Goal: Communication & Community: Answer question/provide support

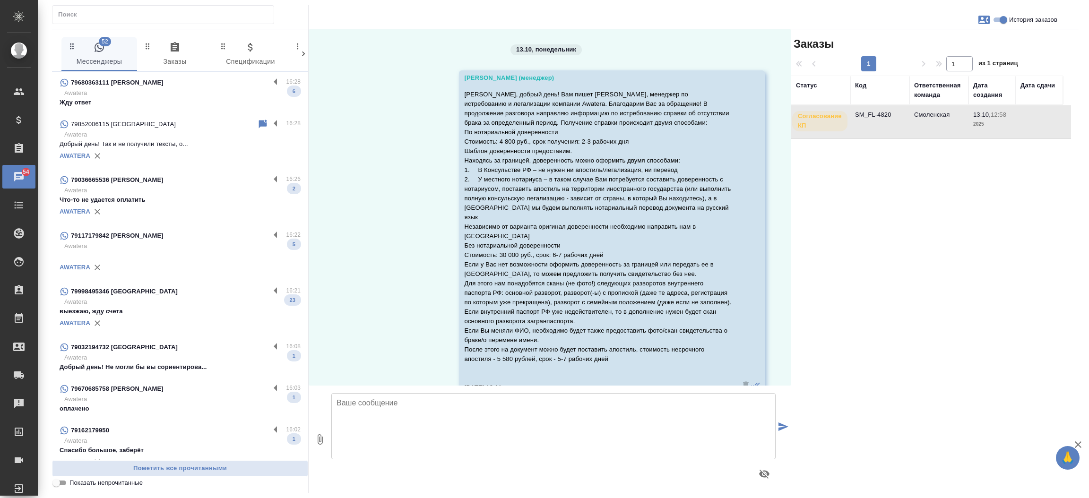
click at [186, 16] on input "text" at bounding box center [166, 14] width 216 height 13
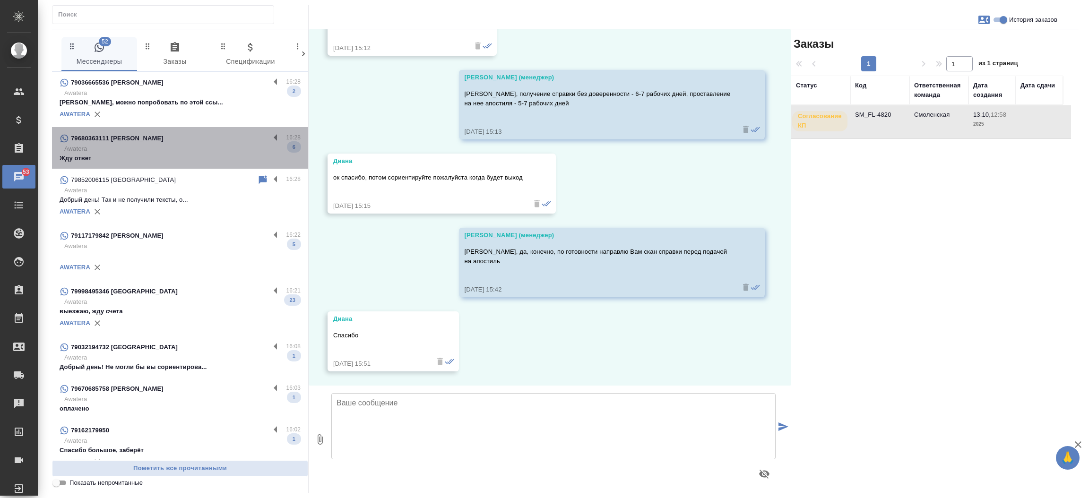
click at [183, 149] on p "Awatera" at bounding box center [182, 148] width 236 height 9
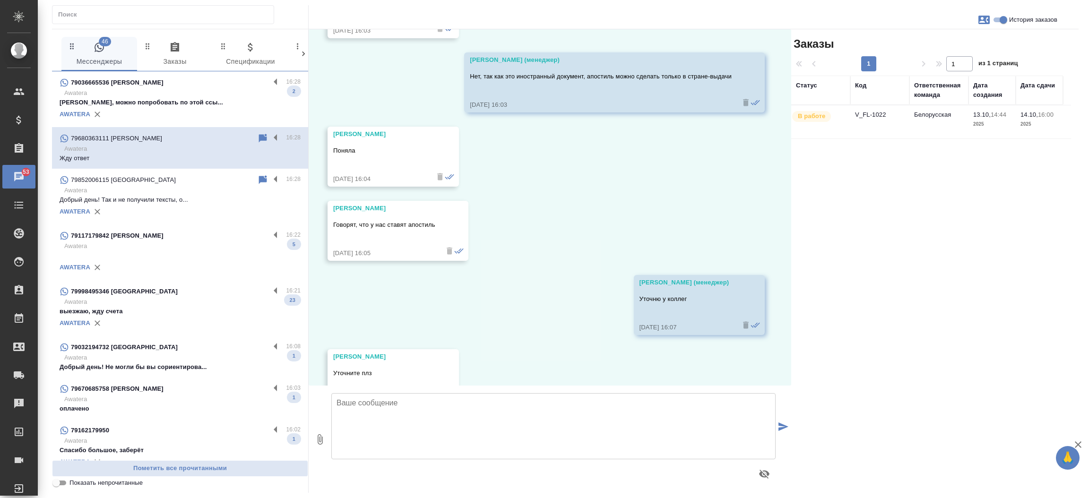
scroll to position [4652, 0]
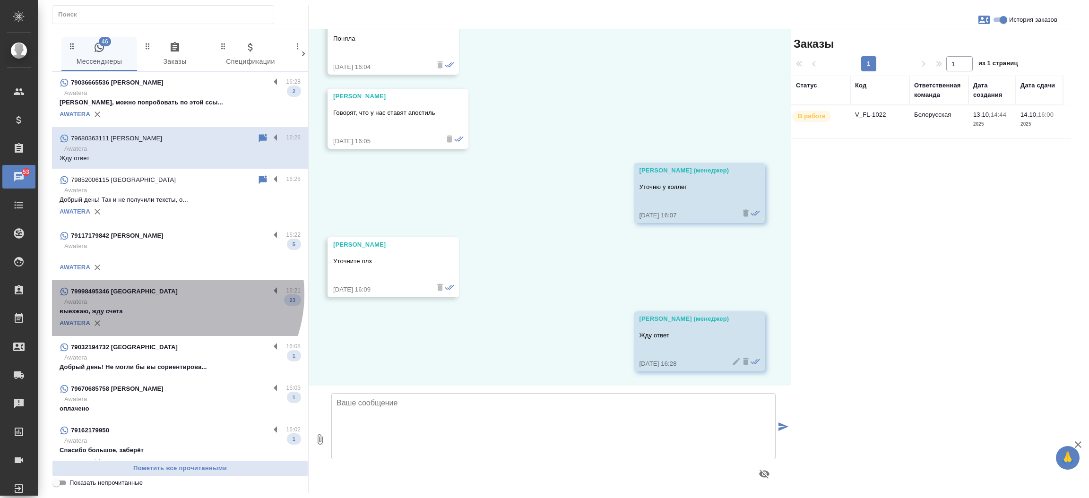
click at [169, 295] on div "79998495346 [GEOGRAPHIC_DATA]" at bounding box center [165, 291] width 210 height 11
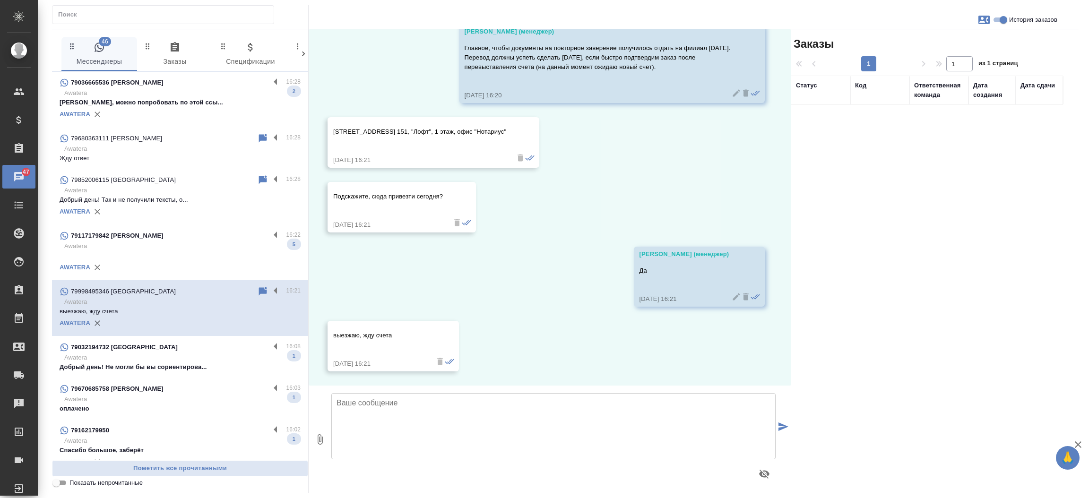
scroll to position [4146, 0]
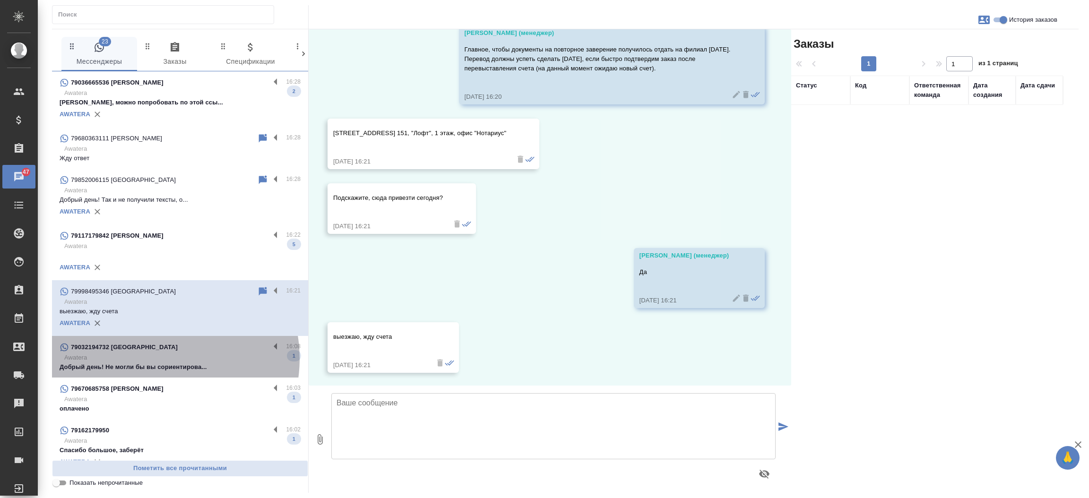
click at [157, 359] on p "Awatera" at bounding box center [182, 357] width 236 height 9
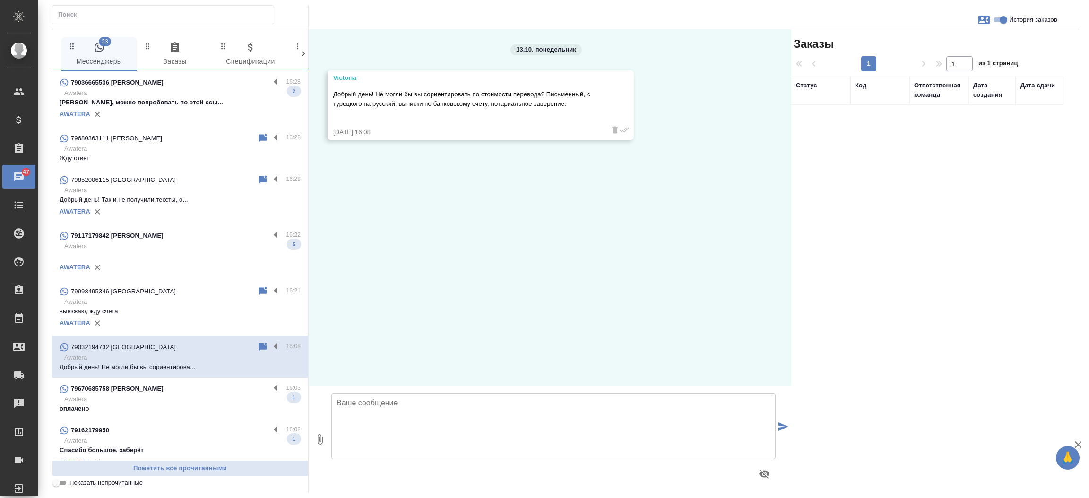
scroll to position [0, 0]
click at [378, 425] on textarea at bounding box center [553, 426] width 444 height 66
click at [535, 400] on textarea "Добрый день, Виктория! Направьте пожалуйста скан документа для расчета стоимост…" at bounding box center [553, 426] width 444 height 66
click at [645, 408] on textarea "Добрый день, Виктория! Направьте пожалуйста документ для расчета стоимости и с" at bounding box center [553, 426] width 444 height 66
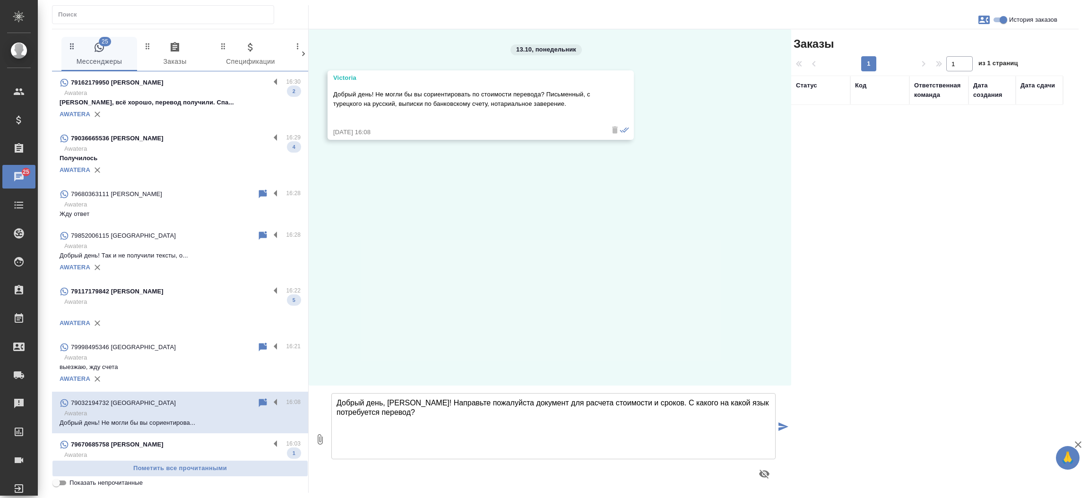
type textarea "Добрый день, Виктория! Направьте пожалуйста документ для расчета стоимости и ср…"
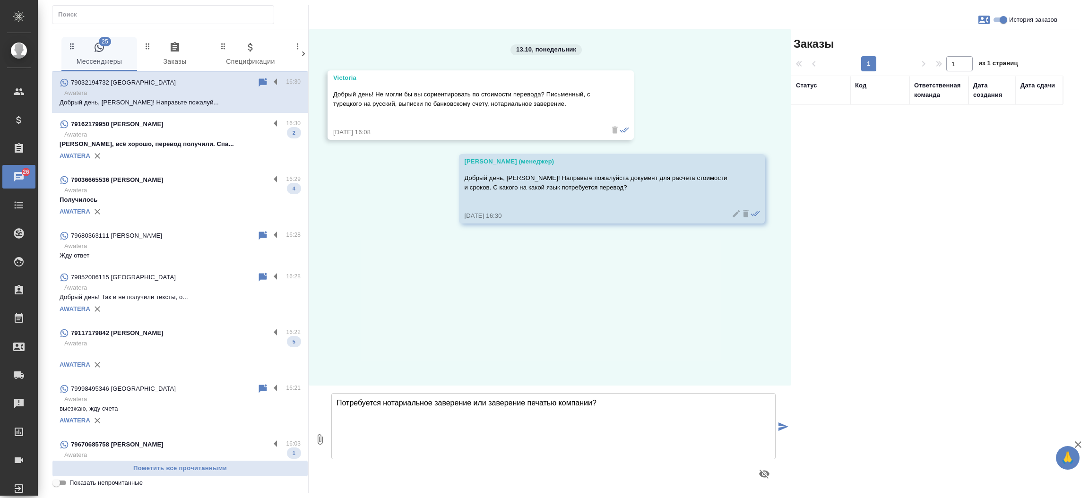
type textarea "Потребуется нотариальное заверение или заверение печатью компании?"
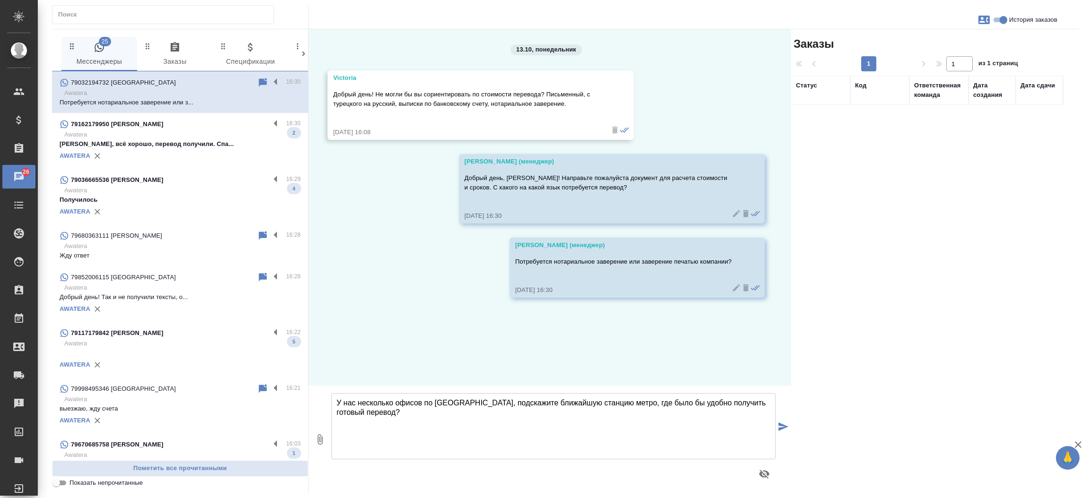
type textarea "У нас несколько офисов по Москве, подскажите ближайшую станцию метро, где было …"
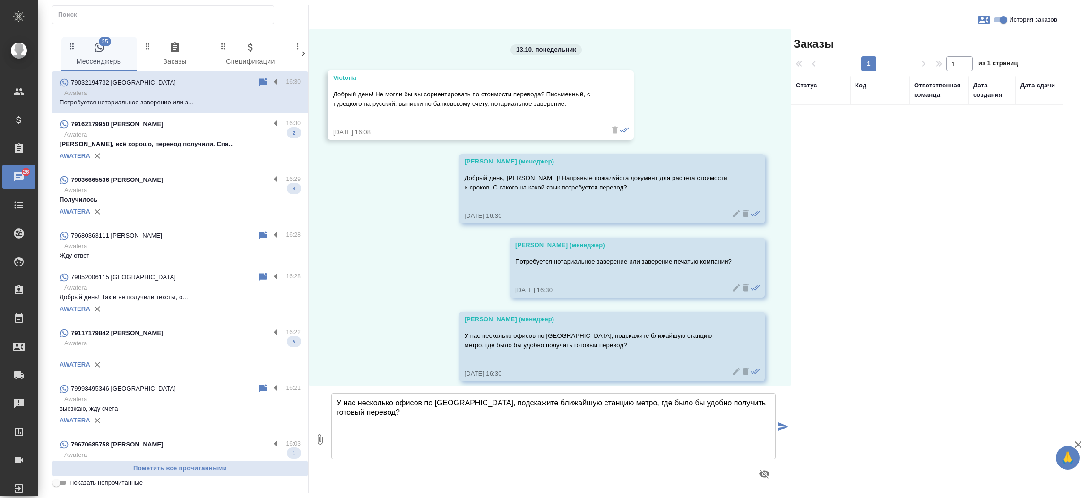
scroll to position [9, 0]
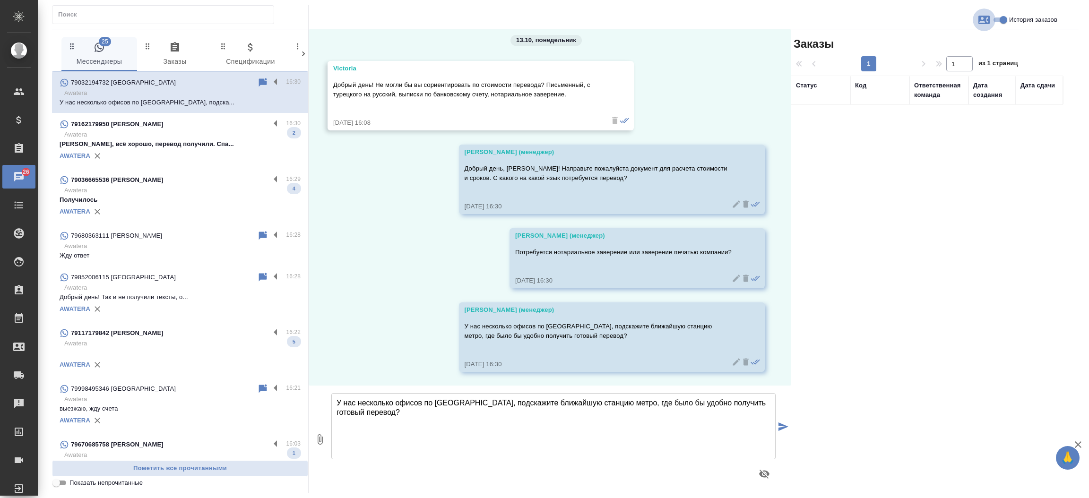
click at [988, 11] on button "button" at bounding box center [984, 20] width 23 height 23
click at [958, 43] on span "Создать заявку" at bounding box center [943, 45] width 44 height 9
select select "RU"
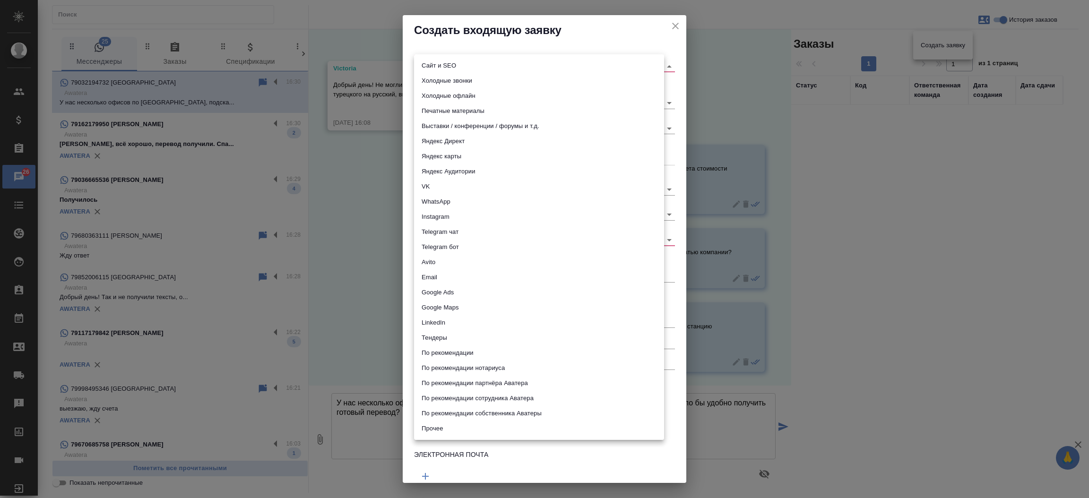
click at [570, 65] on body "🙏 .cls-1 fill:#fff; AWATERA Прутько Ирина i.prutko Клиенты Спецификации Заказы …" at bounding box center [544, 249] width 1089 height 498
click at [547, 65] on li "Сайт и SEO" at bounding box center [539, 65] width 250 height 15
type input "seo"
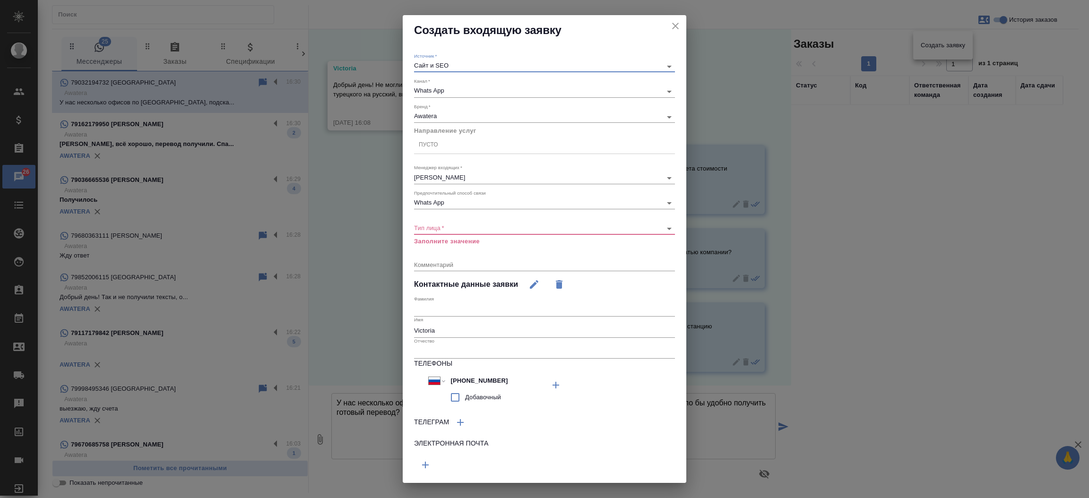
click at [476, 228] on body "🙏 .cls-1 fill:#fff; AWATERA Прутько Ирина i.prutko Клиенты Спецификации Заказы …" at bounding box center [544, 249] width 1089 height 498
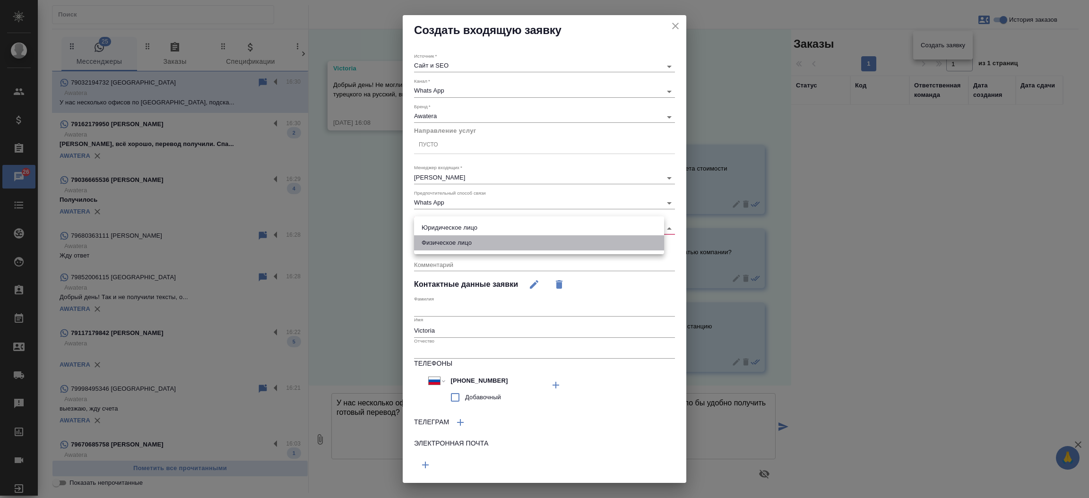
click at [466, 241] on li "Физическое лицо" at bounding box center [539, 242] width 250 height 15
type input "private"
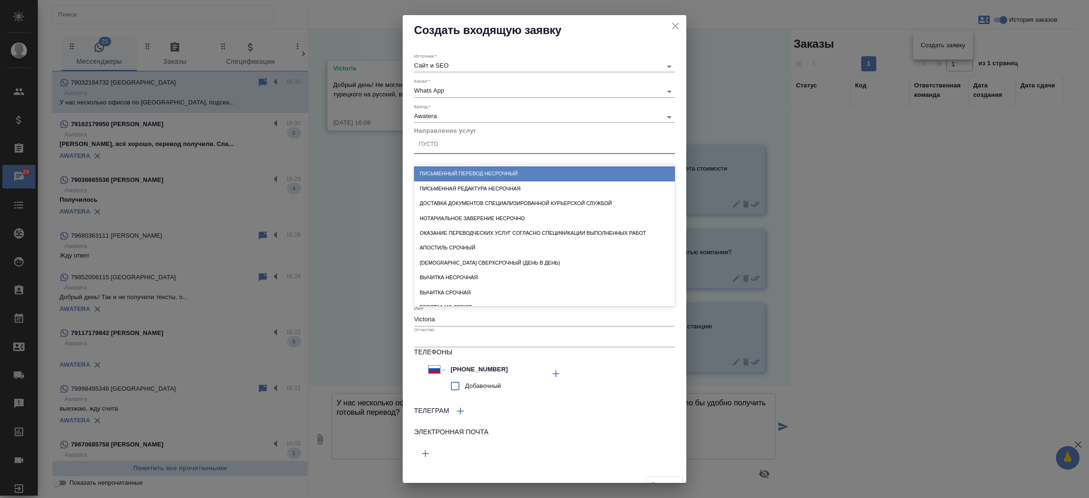
click at [439, 144] on div "Пусто" at bounding box center [544, 145] width 261 height 14
click at [507, 167] on div "Письменный перевод несрочный" at bounding box center [544, 173] width 261 height 15
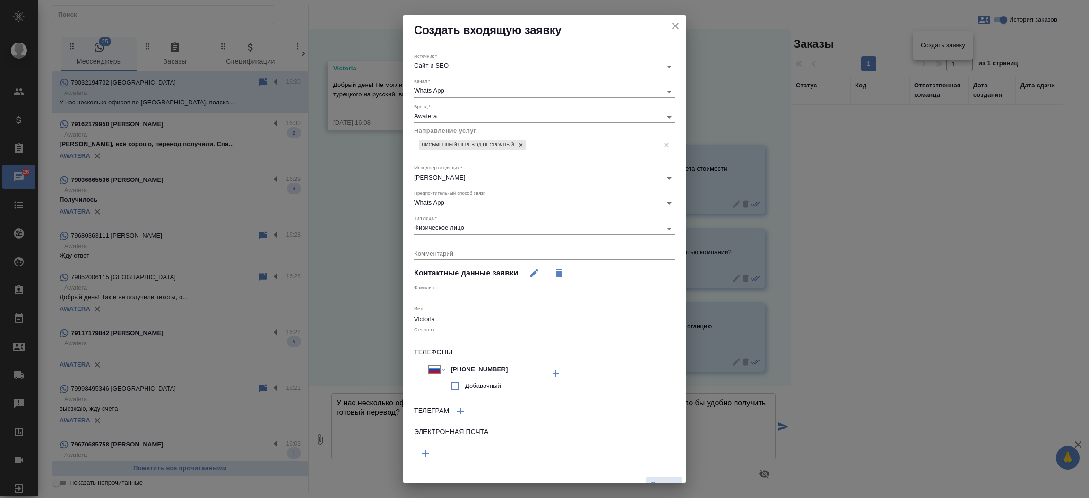
scroll to position [13, 0]
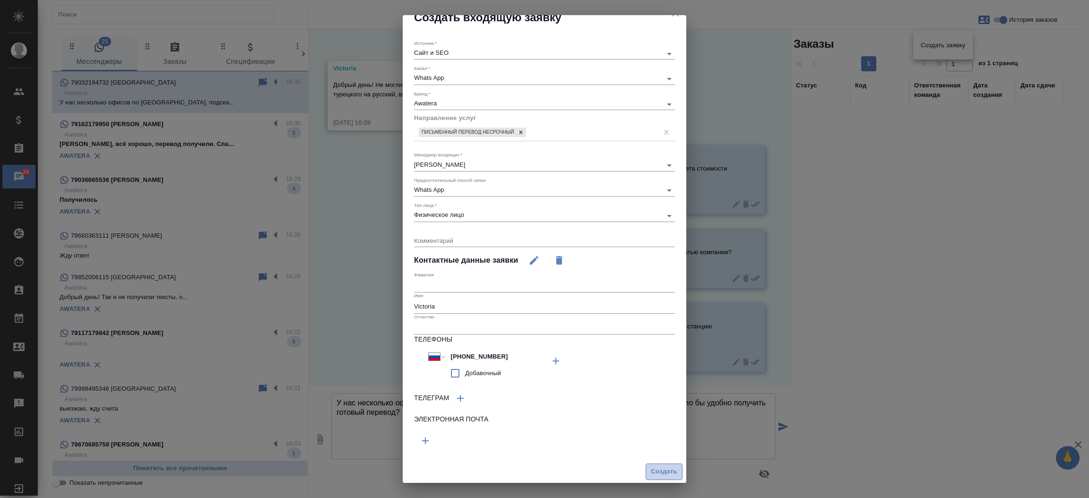
click at [652, 464] on button "Создать" at bounding box center [664, 472] width 37 height 17
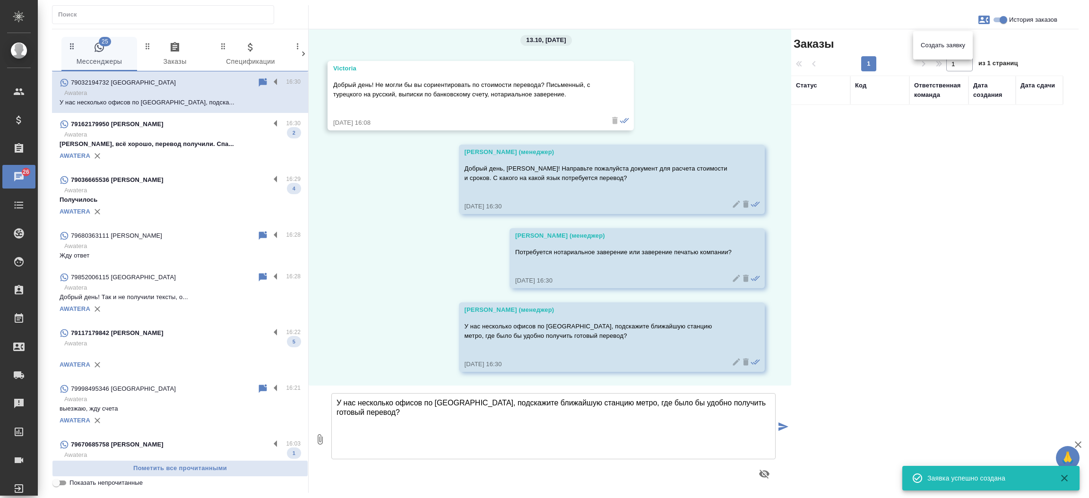
click at [175, 136] on div at bounding box center [544, 249] width 1089 height 498
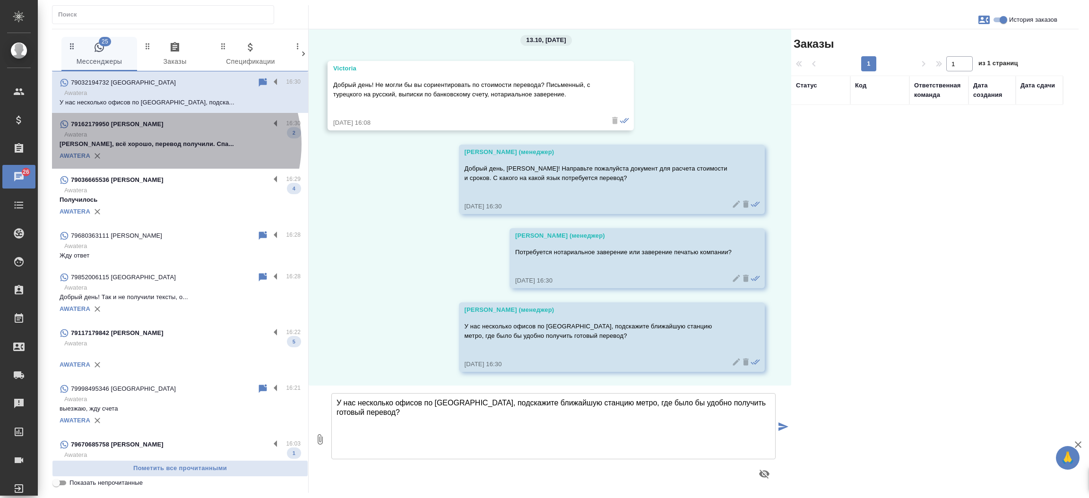
click at [171, 144] on p "[PERSON_NAME], всё хорошо, перевод получили. Спа..." at bounding box center [180, 143] width 241 height 9
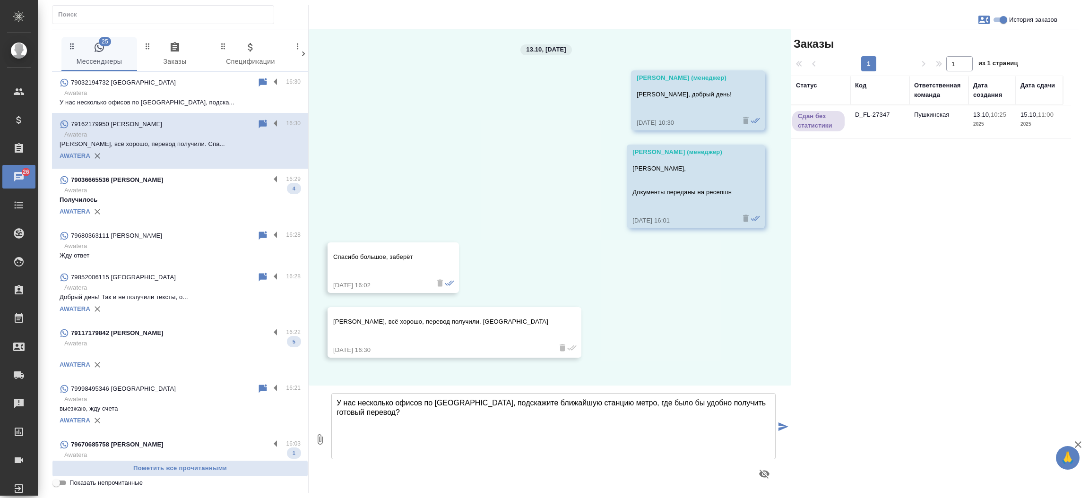
scroll to position [0, 0]
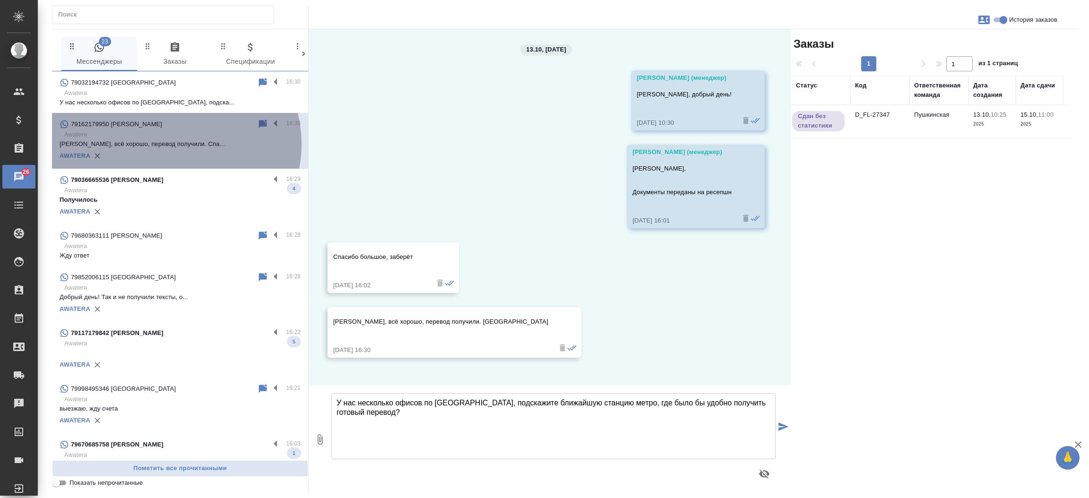
click at [171, 144] on p "[PERSON_NAME], всё хорошо, перевод получили. Спа..." at bounding box center [180, 143] width 241 height 9
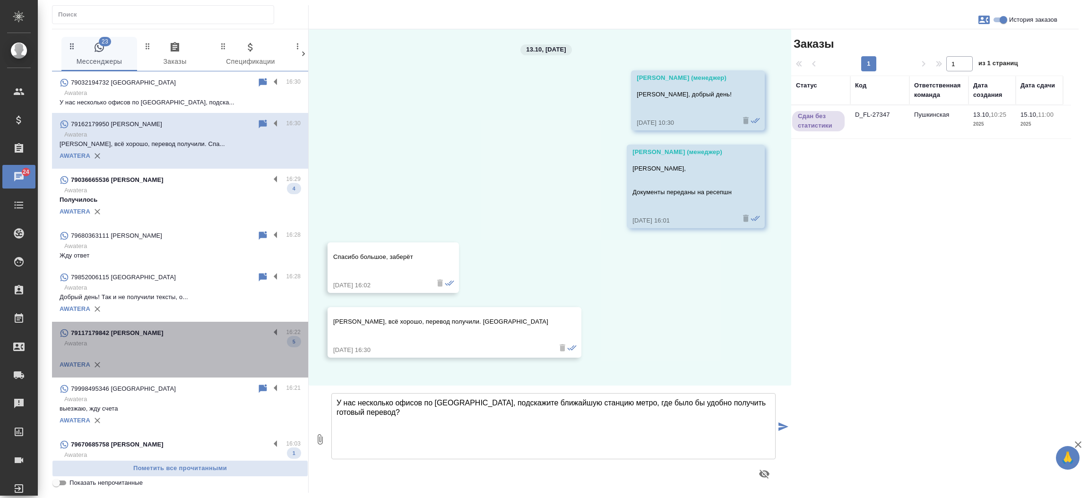
click at [202, 334] on div "79117179842 [PERSON_NAME]" at bounding box center [165, 333] width 210 height 11
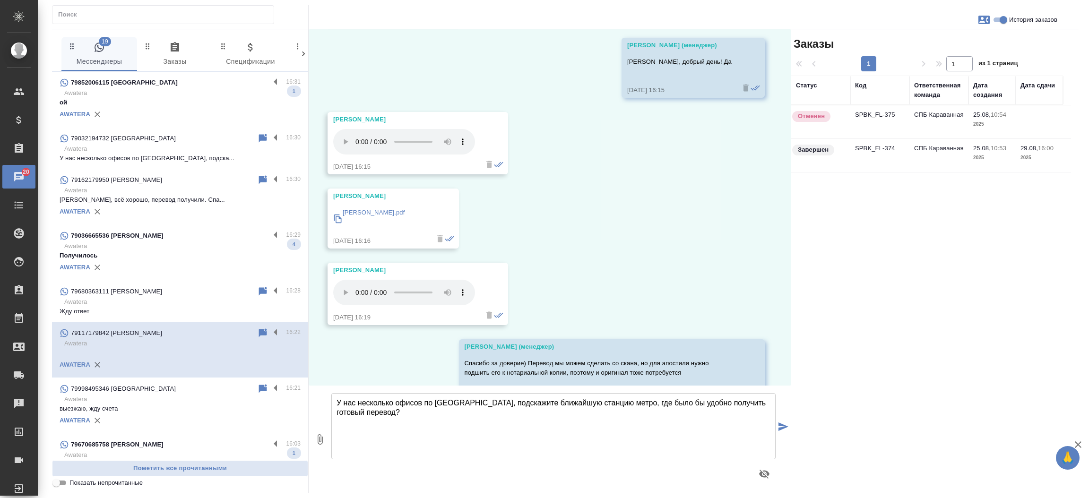
scroll to position [7448, 0]
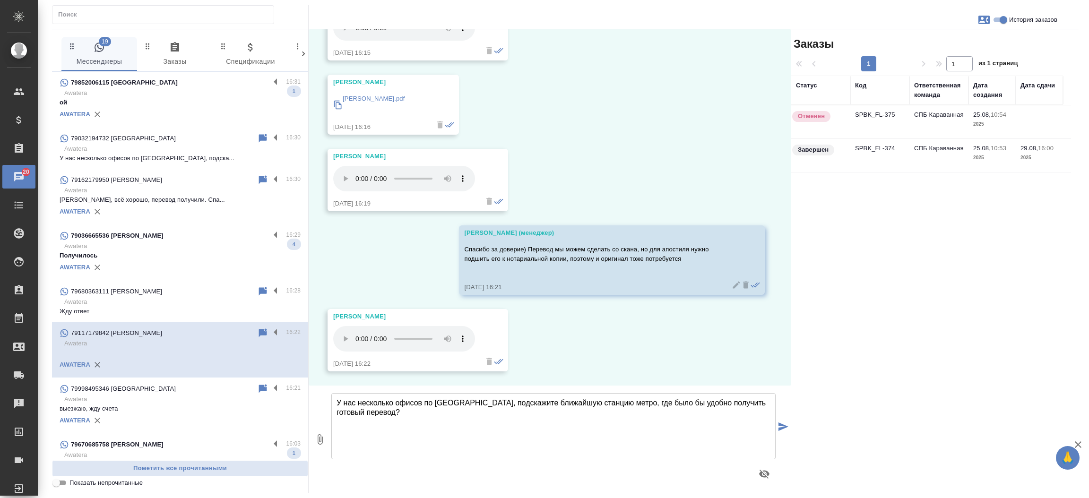
click at [870, 117] on td "SPBK_FL-375" at bounding box center [880, 121] width 59 height 33
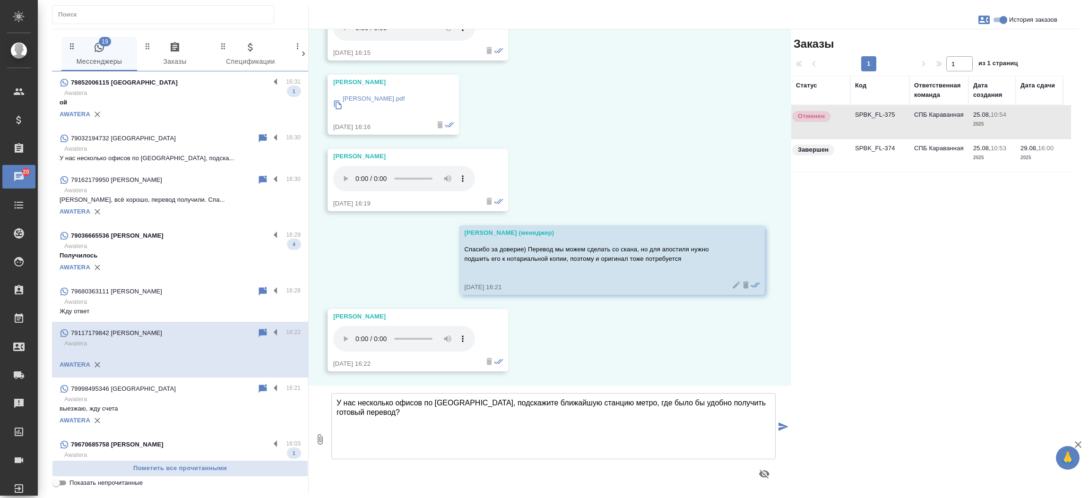
click at [870, 117] on td "SPBK_FL-375" at bounding box center [880, 121] width 59 height 33
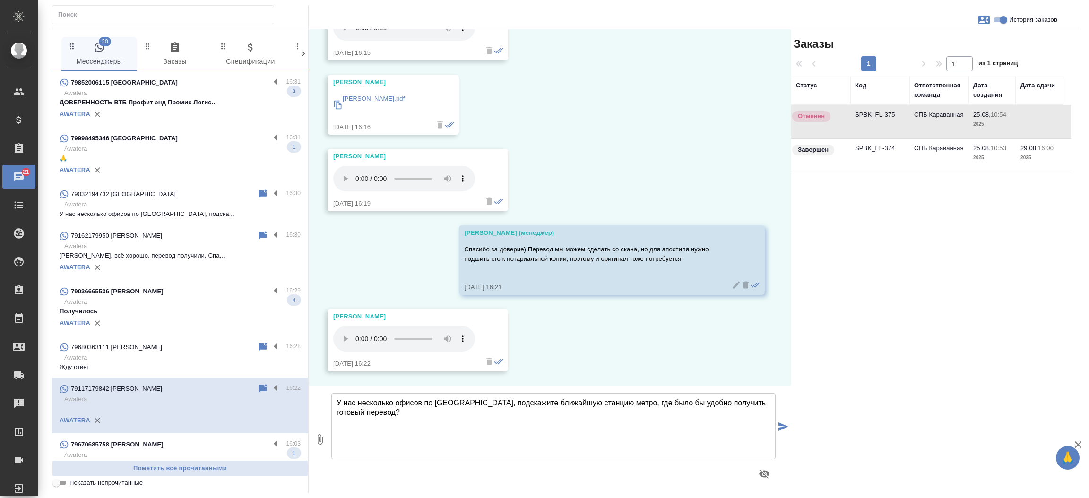
click at [186, 296] on div "79036665536 [PERSON_NAME]" at bounding box center [165, 291] width 210 height 11
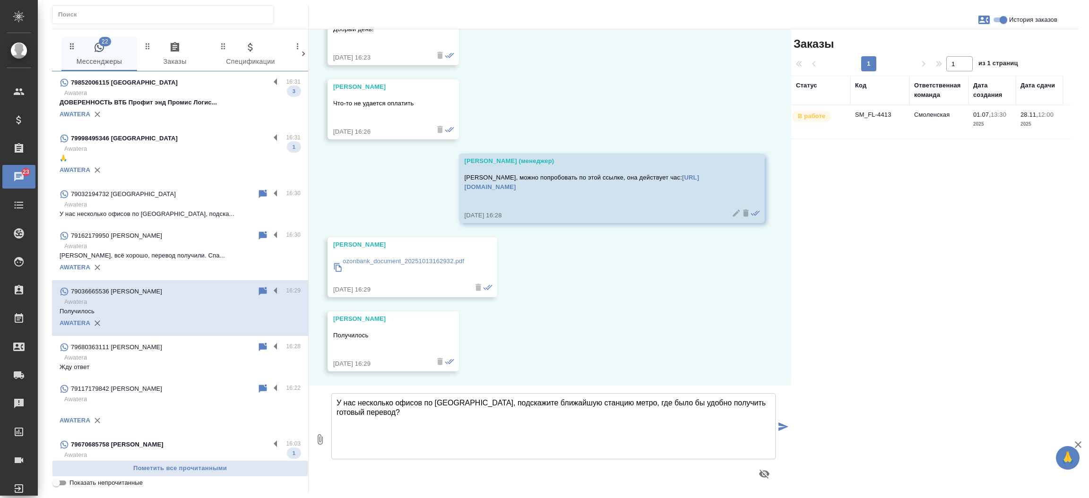
scroll to position [6994, 0]
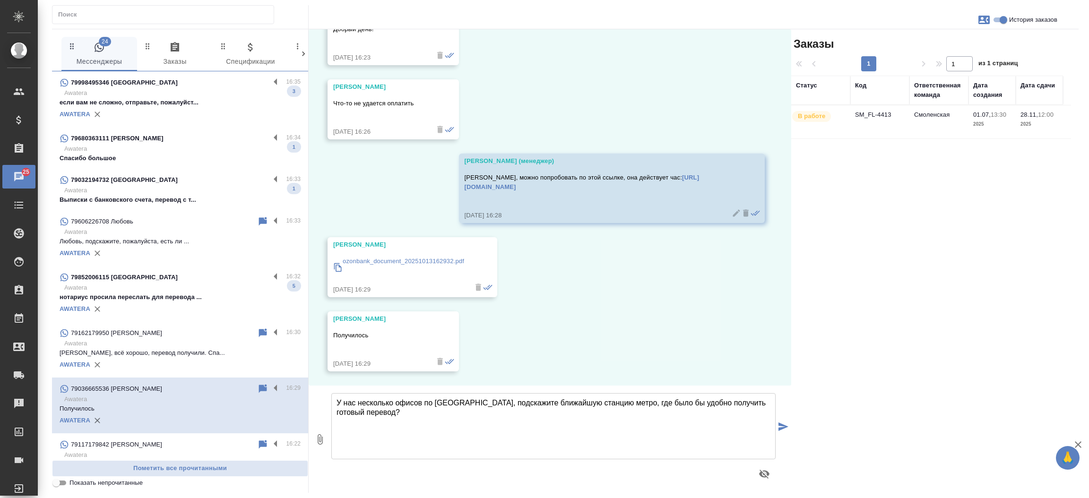
click at [164, 135] on div "79680363111 [PERSON_NAME]" at bounding box center [165, 138] width 210 height 11
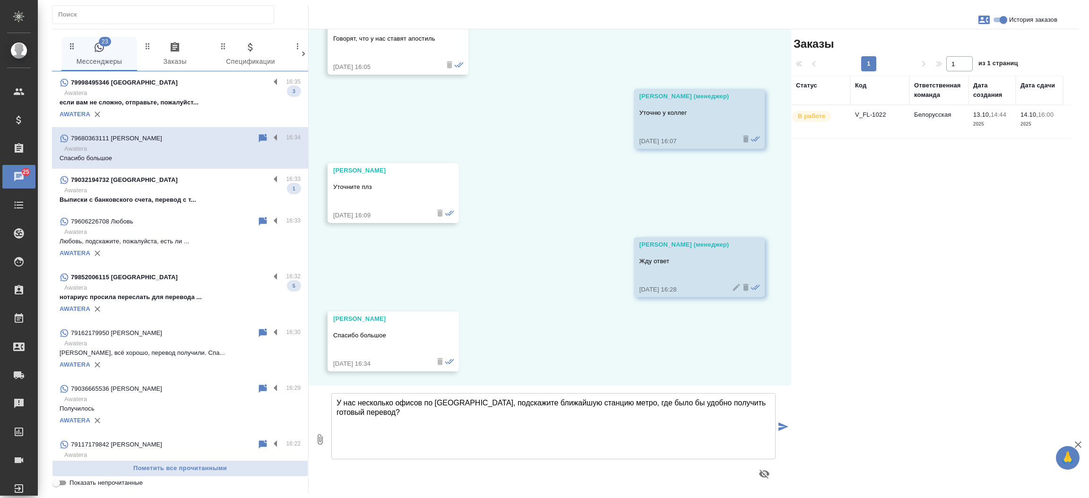
scroll to position [4726, 0]
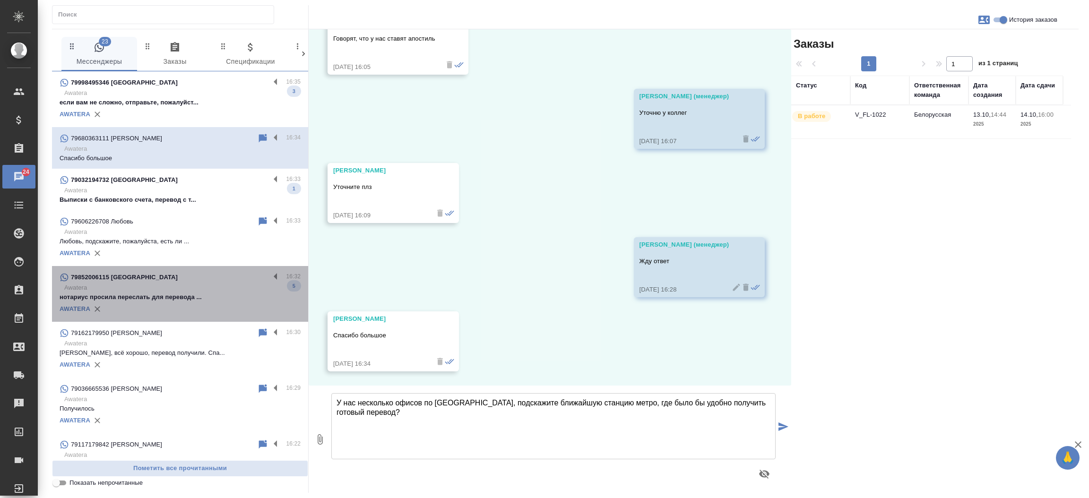
click at [181, 286] on p "Awatera" at bounding box center [182, 287] width 236 height 9
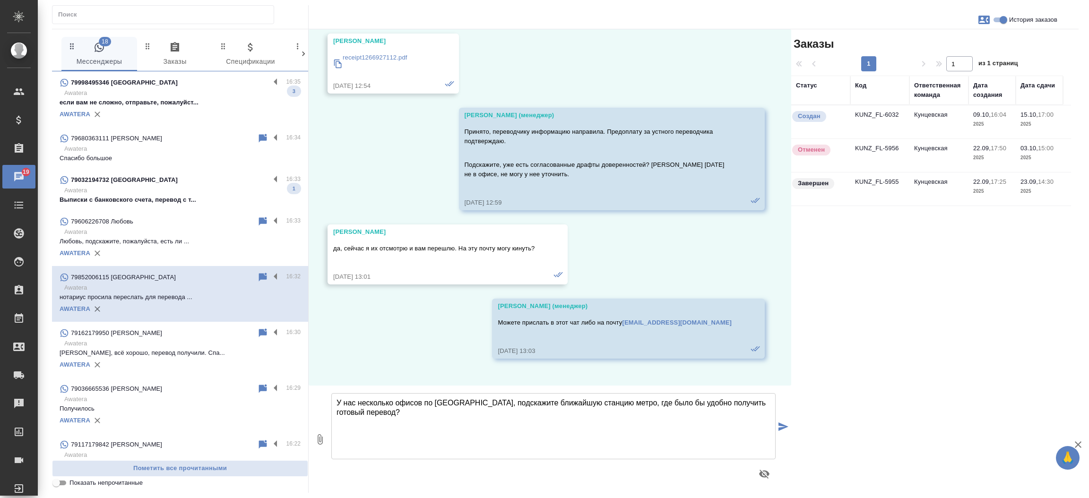
scroll to position [1982, 0]
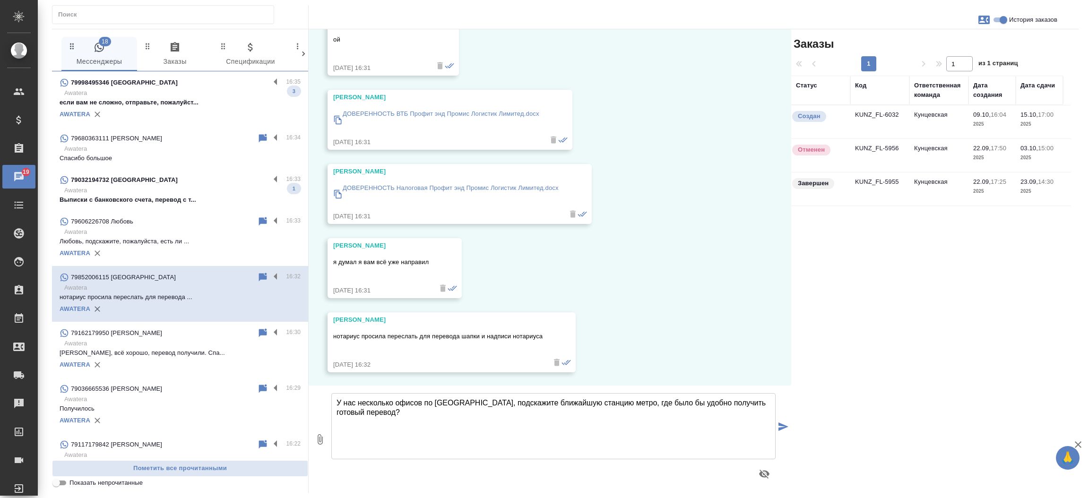
click at [858, 116] on td "KUNZ_FL-6032" at bounding box center [880, 121] width 59 height 33
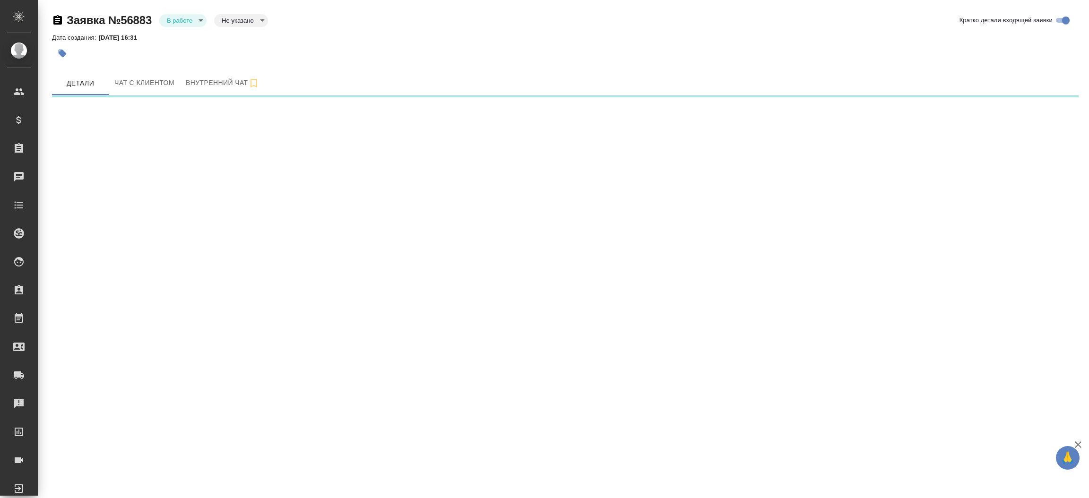
select select "RU"
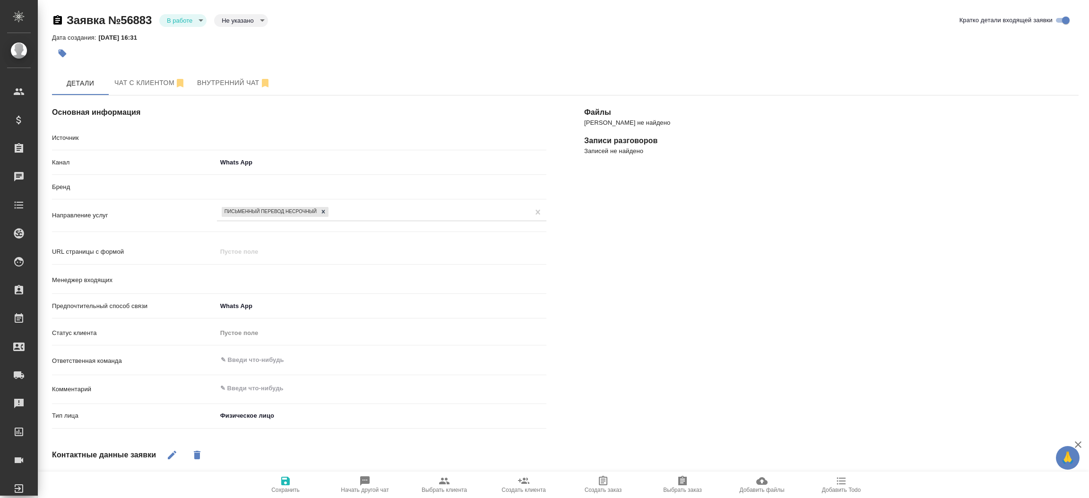
type textarea "x"
type input "[PERSON_NAME]"
type textarea "x"
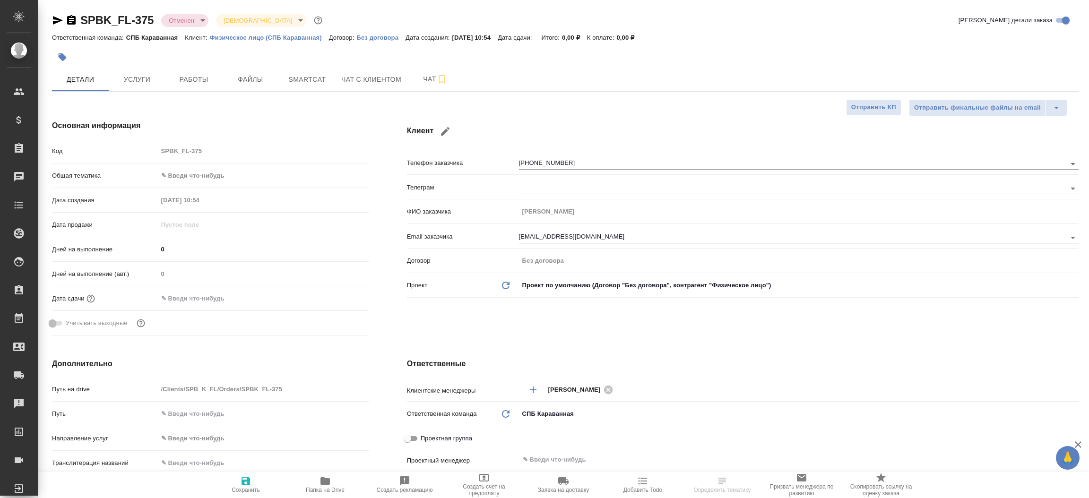
select select "RU"
click at [53, 21] on icon "button" at bounding box center [58, 20] width 10 height 9
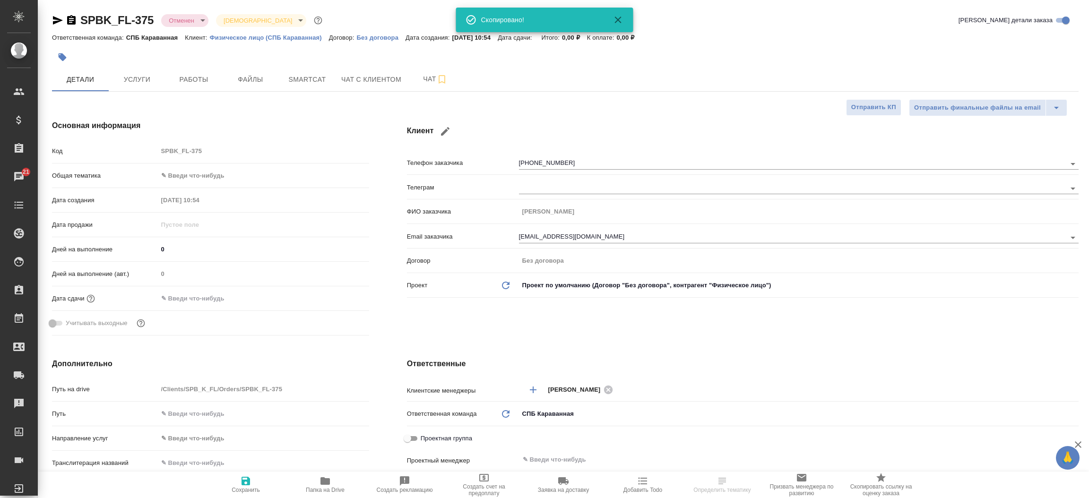
select select "RU"
type textarea "x"
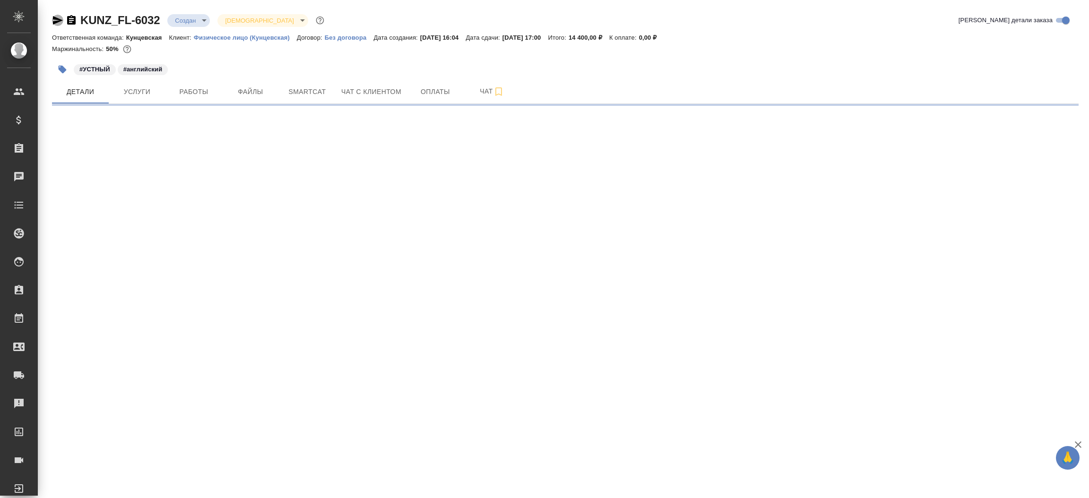
click at [54, 18] on icon "button" at bounding box center [58, 20] width 10 height 9
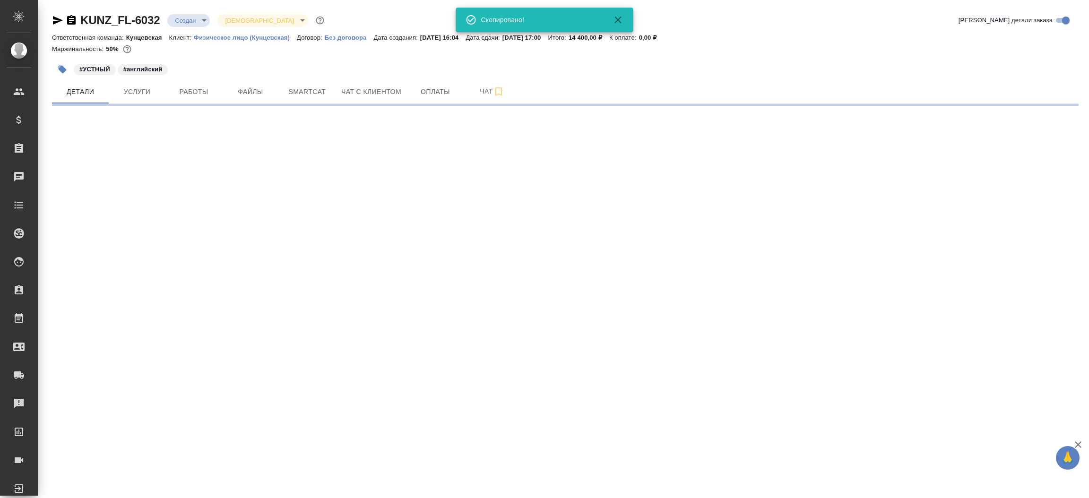
select select "RU"
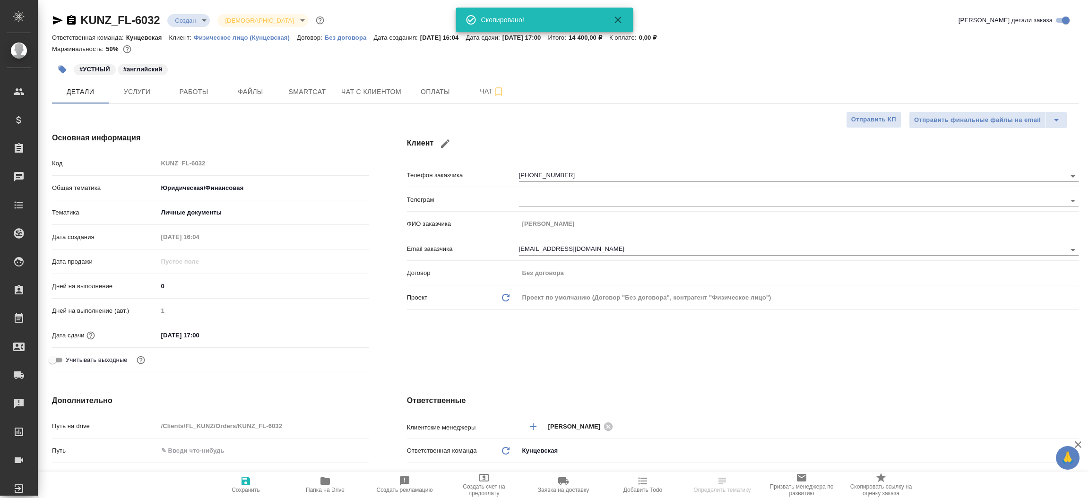
type textarea "x"
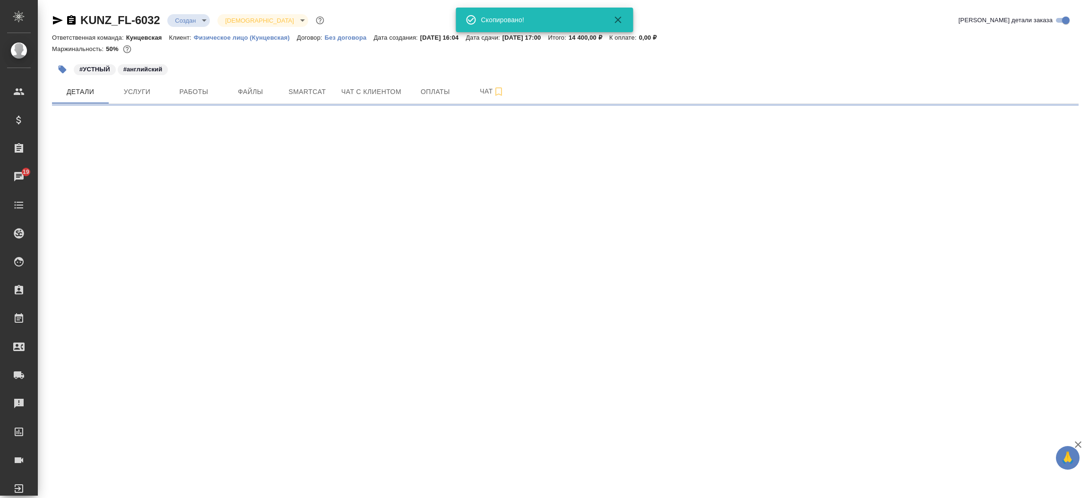
select select "RU"
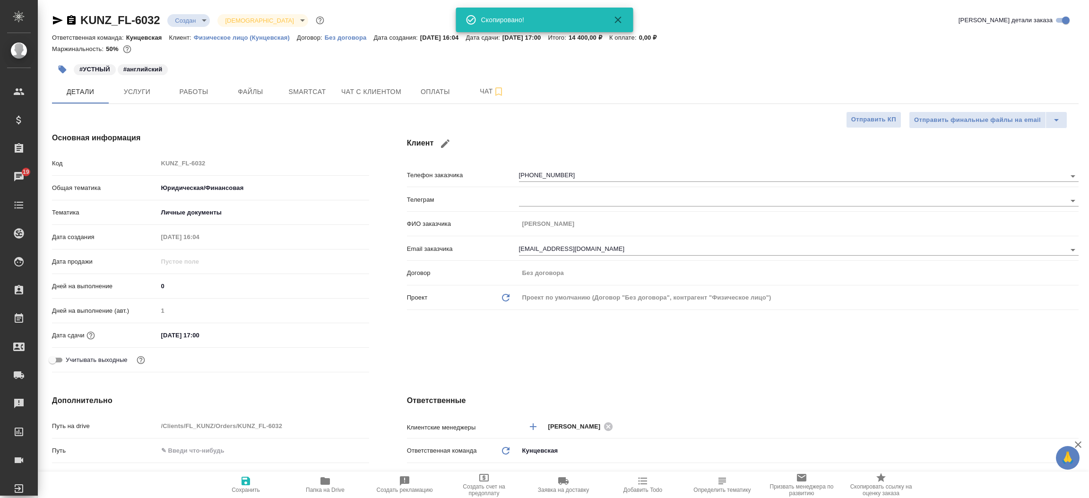
type textarea "x"
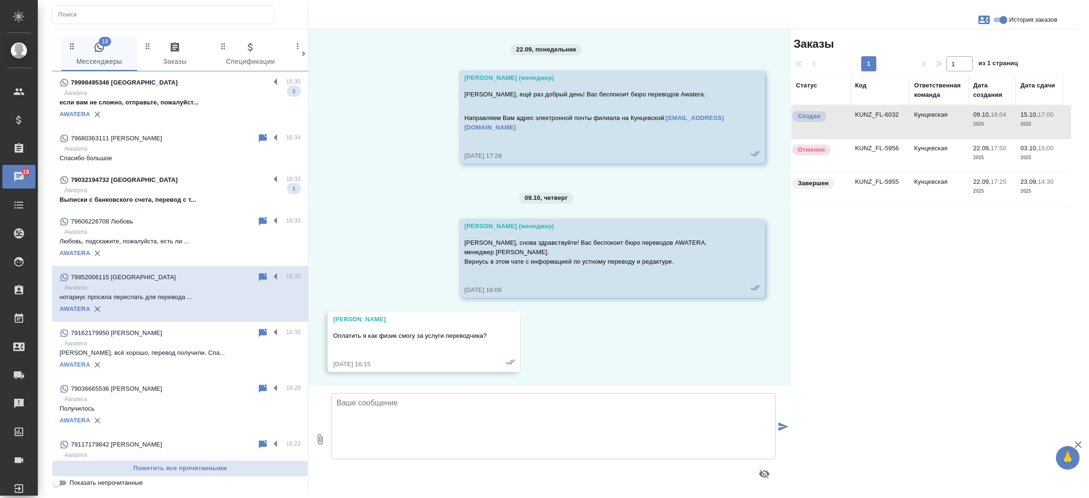
scroll to position [1982, 0]
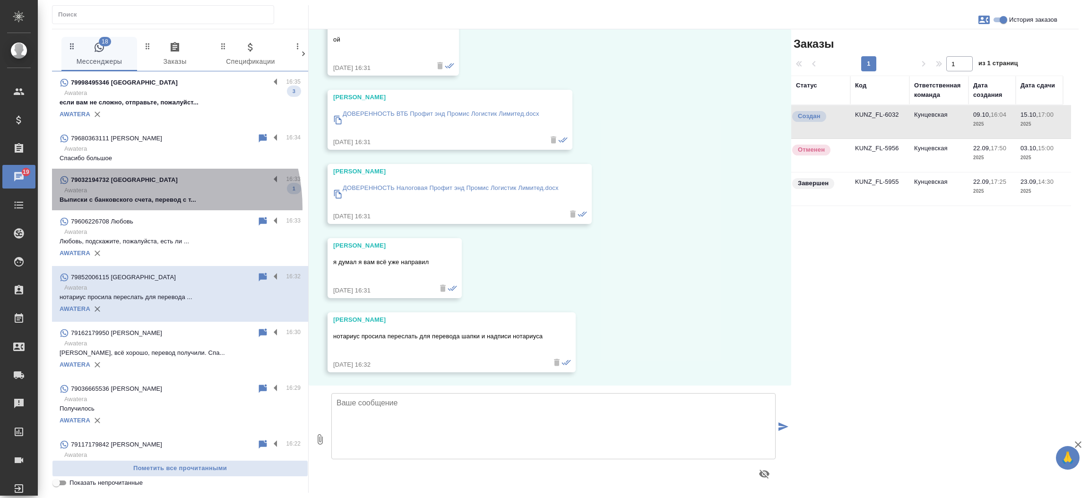
click at [129, 208] on div "79032194732 Victoria 16:33 Awatera Выписки с банковского счета, перевод с т... 1" at bounding box center [180, 190] width 256 height 42
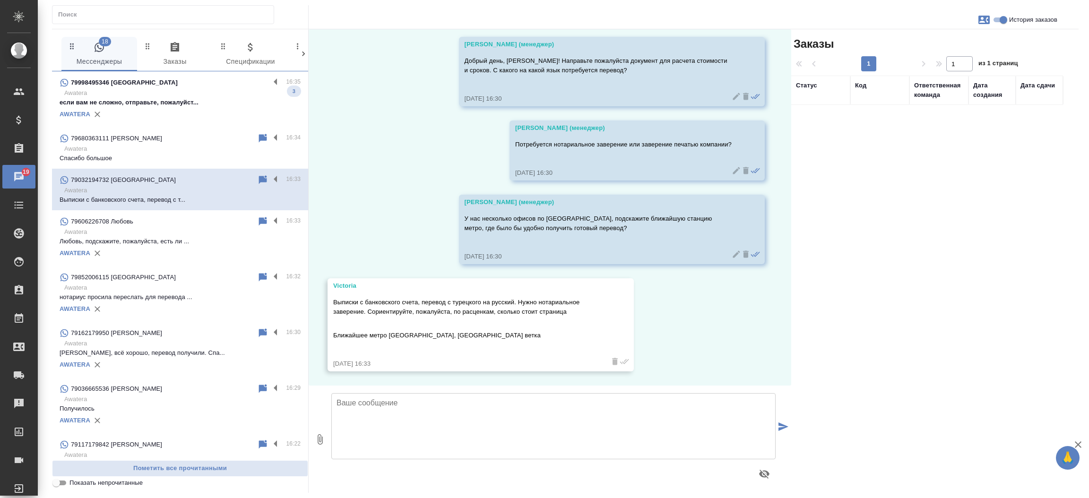
scroll to position [117, 0]
click at [371, 407] on textarea at bounding box center [553, 426] width 444 height 66
click at [529, 399] on textarea "Расчет будет вестись по словам. Поэтому для оценки нам необходим документ" at bounding box center [553, 426] width 444 height 66
click at [662, 407] on textarea "Расчет будет вестись по словам. Поэтому для оценки стоимости нам необходим доку…" at bounding box center [553, 426] width 444 height 66
type textarea "Расчет будет вестись по словам. Поэтому для оценки стоимости нам необходим доку…"
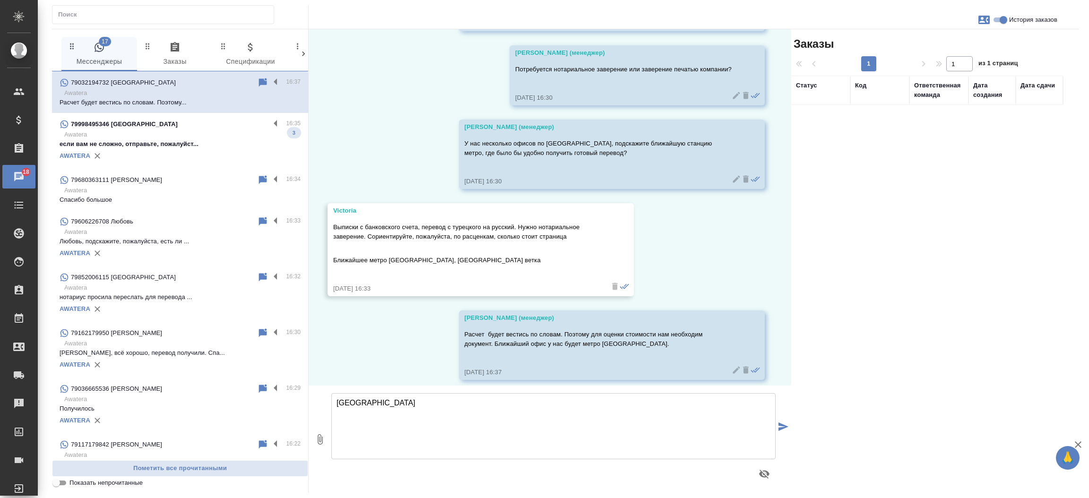
scroll to position [200, 0]
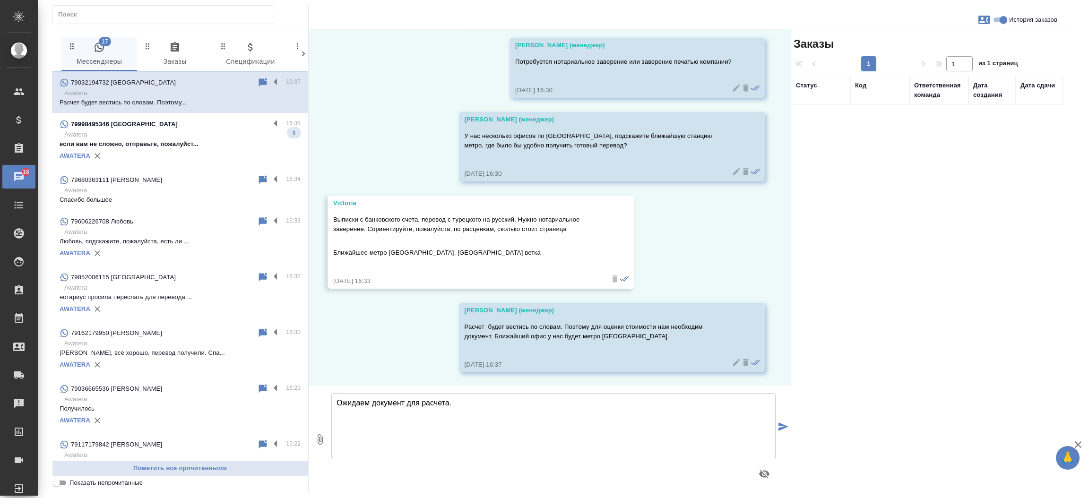
type textarea "Ожидаем документ для расчета."
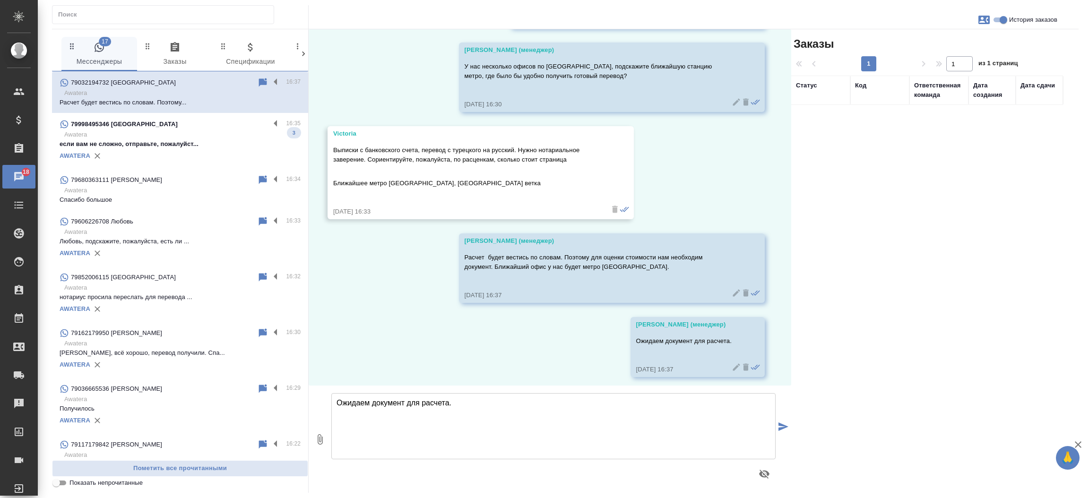
scroll to position [274, 0]
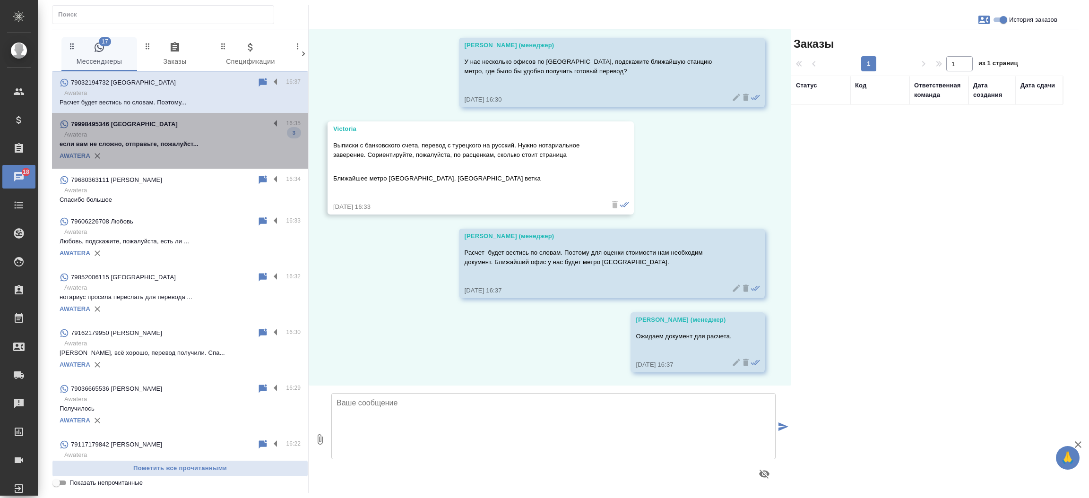
click at [183, 127] on div "79998495346 [GEOGRAPHIC_DATA]" at bounding box center [165, 124] width 210 height 11
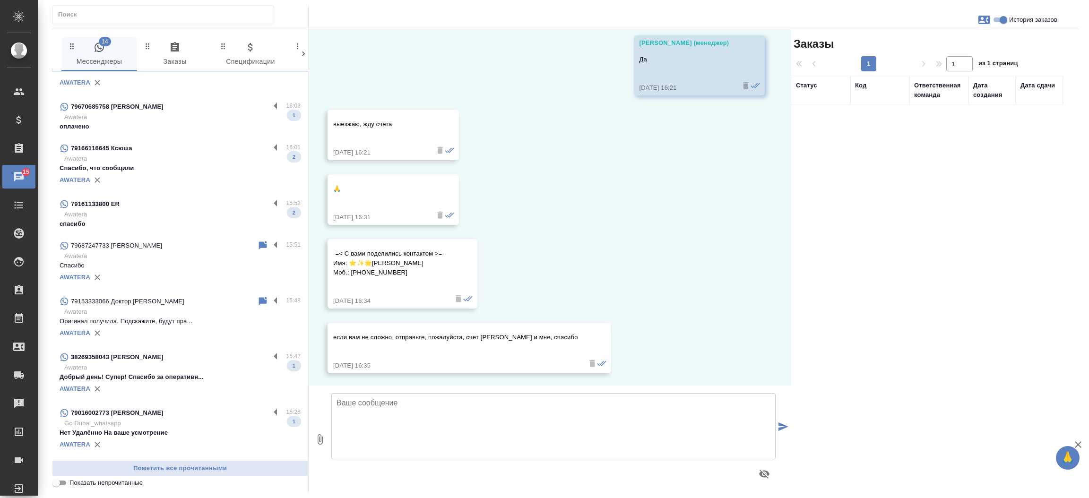
scroll to position [378, 0]
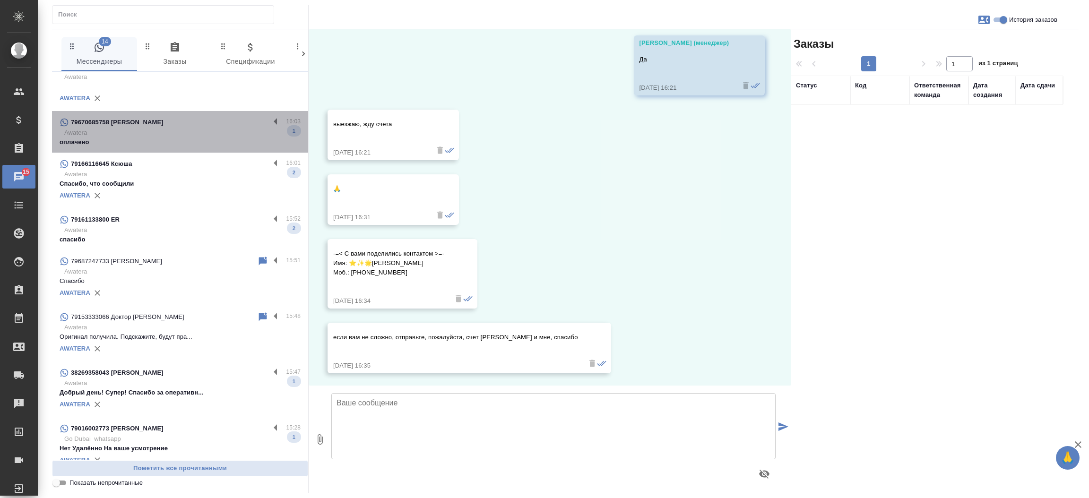
click at [188, 130] on p "Awatera" at bounding box center [182, 132] width 236 height 9
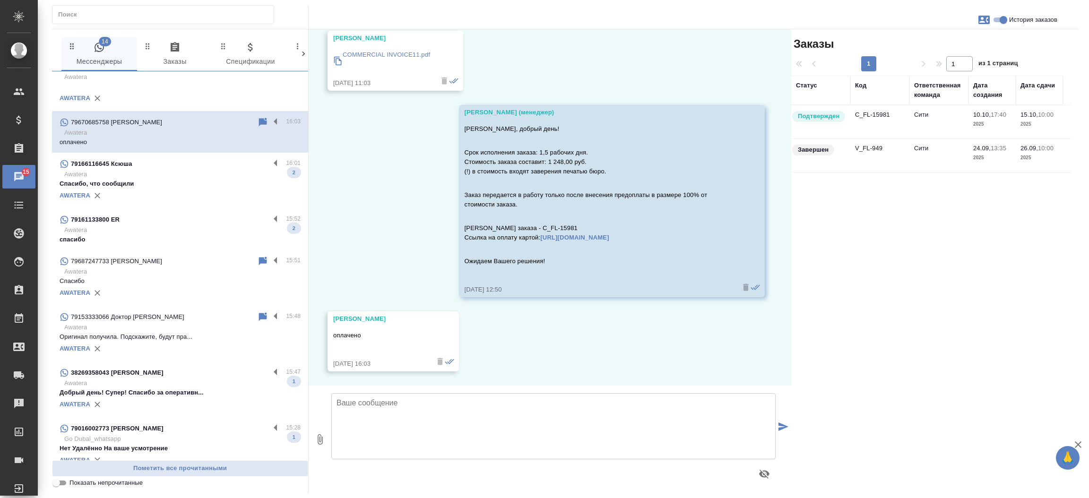
scroll to position [3147, 0]
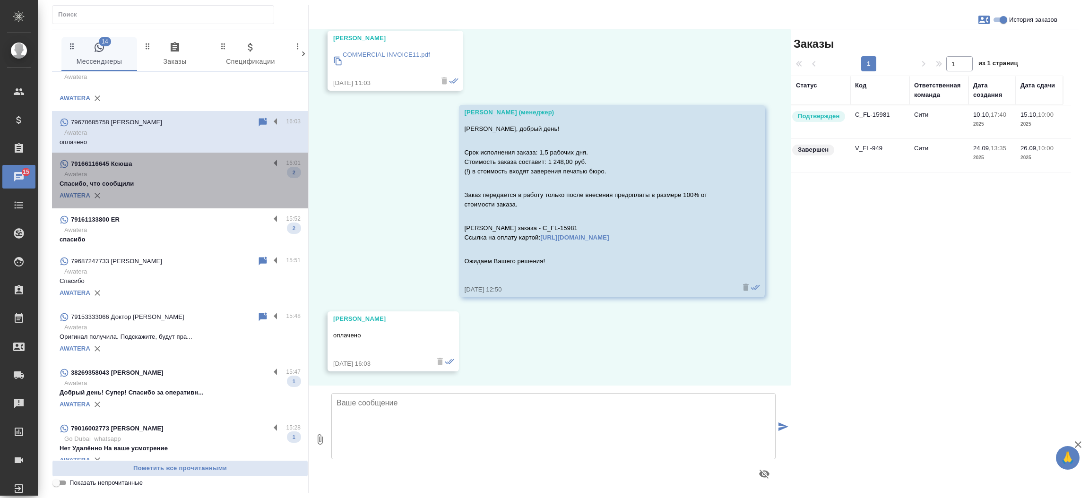
click at [183, 166] on div "79166116645 Ксюша" at bounding box center [165, 163] width 210 height 11
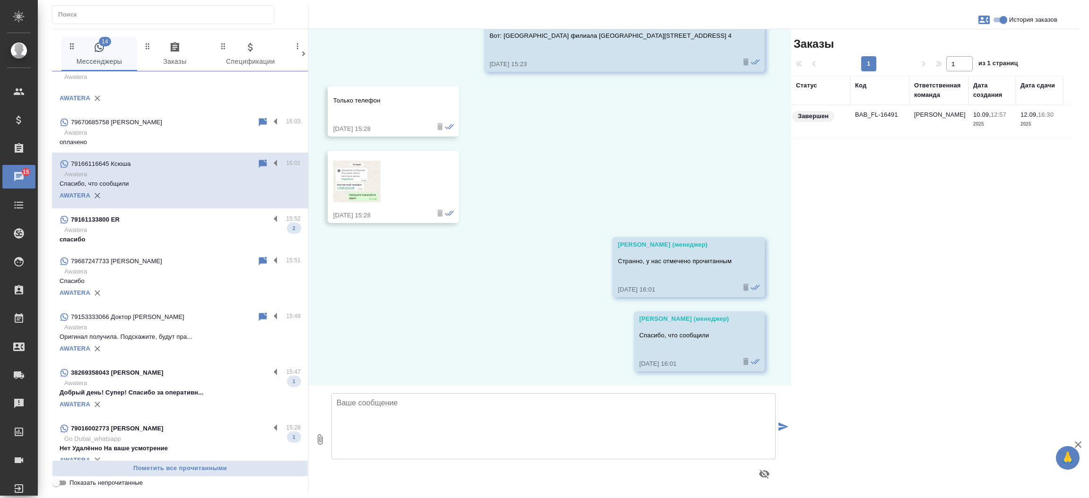
scroll to position [759, 0]
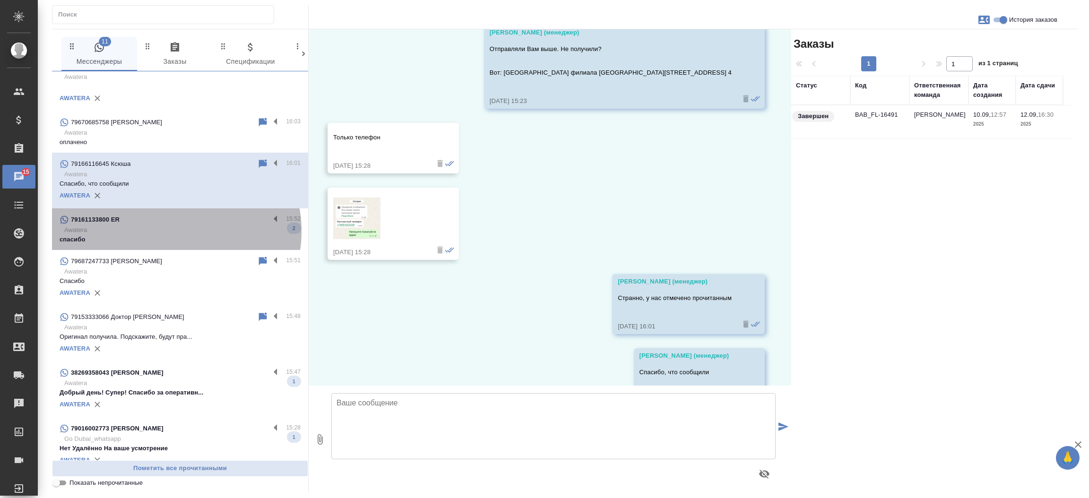
click at [175, 231] on p "Awatera" at bounding box center [182, 230] width 236 height 9
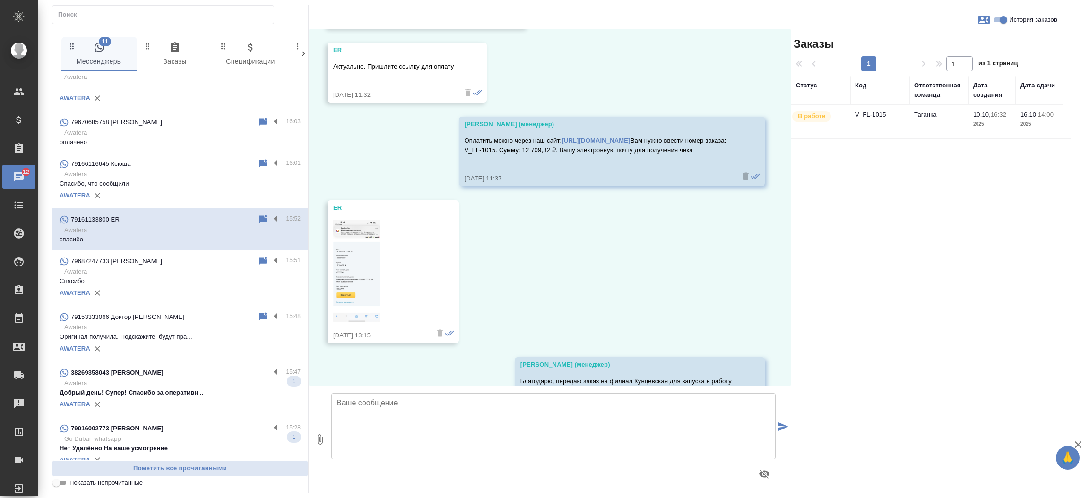
scroll to position [3319, 0]
click at [169, 398] on div "AWATERA" at bounding box center [180, 405] width 241 height 14
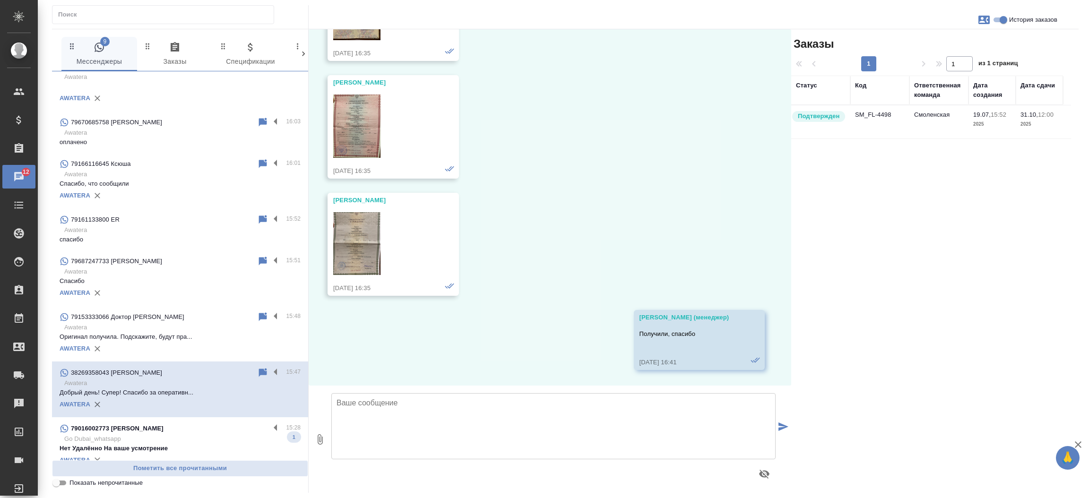
scroll to position [9605, 0]
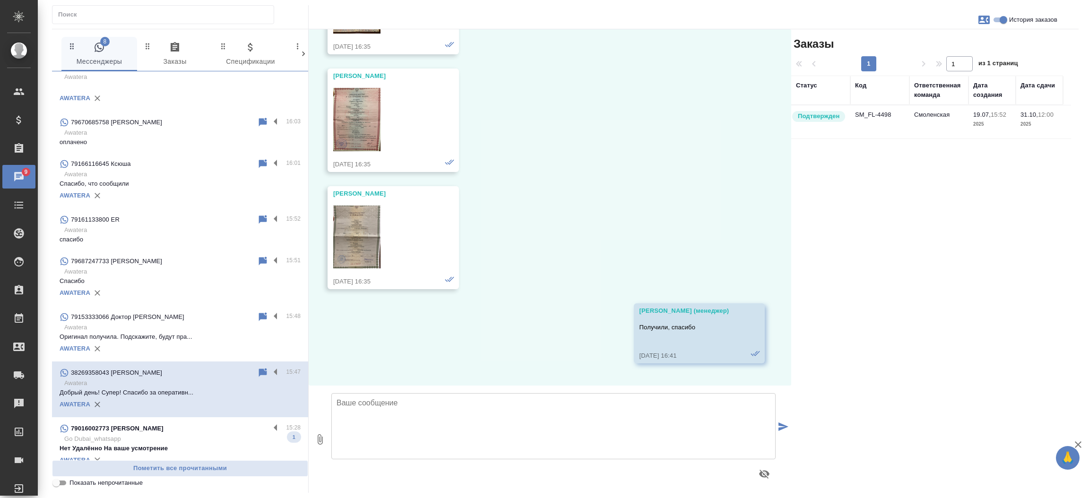
click at [160, 433] on div "79016002773 [PERSON_NAME]" at bounding box center [165, 428] width 210 height 11
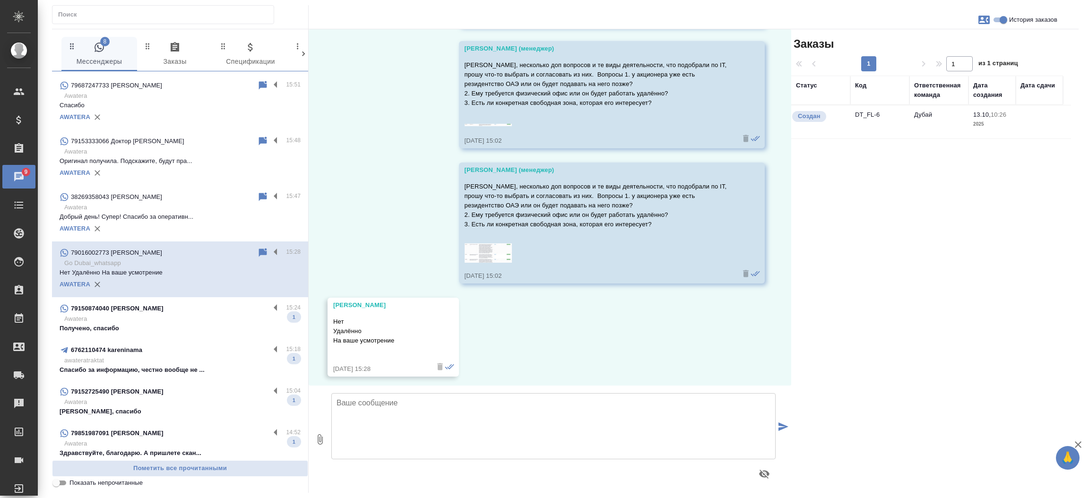
scroll to position [570, 0]
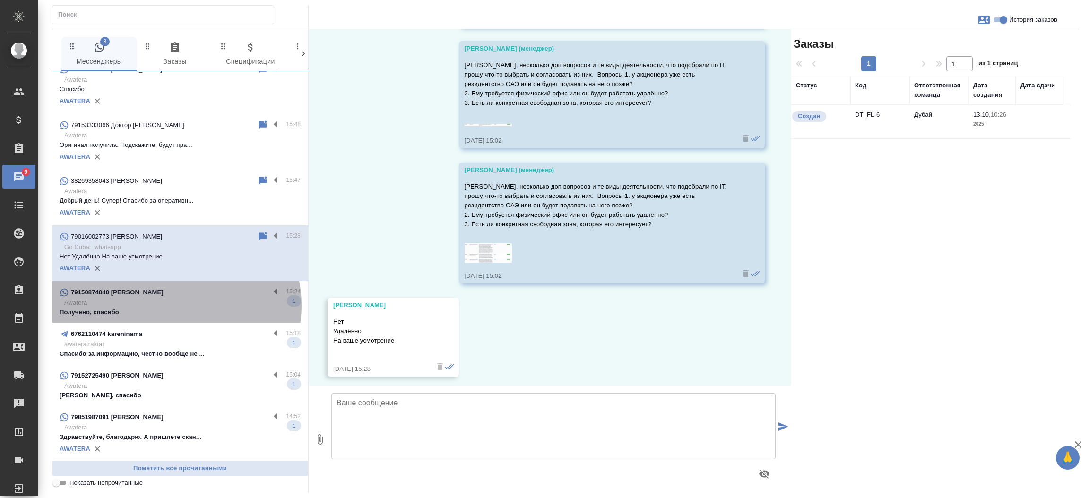
click at [175, 305] on p "Awatera" at bounding box center [182, 302] width 236 height 9
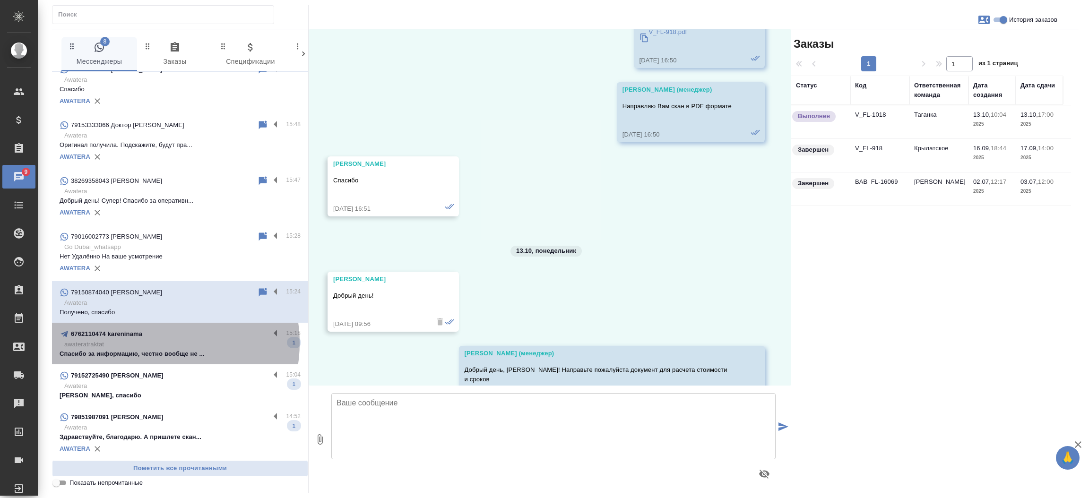
click at [157, 343] on p "awateratraktat" at bounding box center [182, 344] width 236 height 9
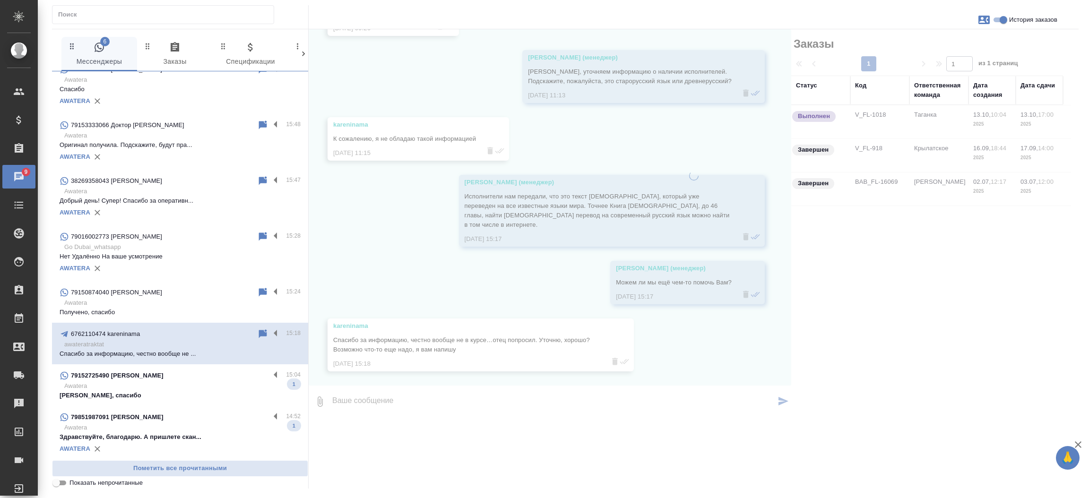
scroll to position [189, 0]
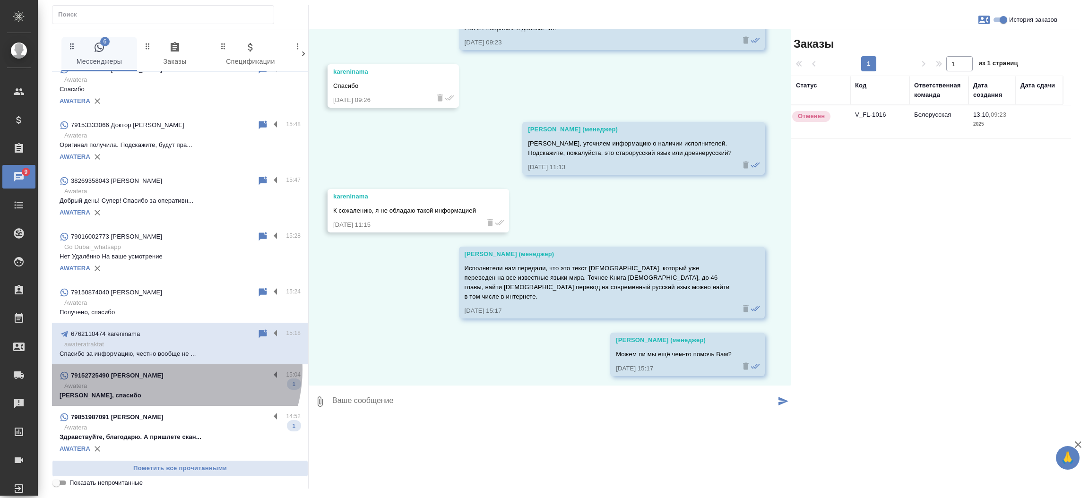
click at [157, 370] on div "79152725490 [PERSON_NAME]" at bounding box center [165, 375] width 210 height 11
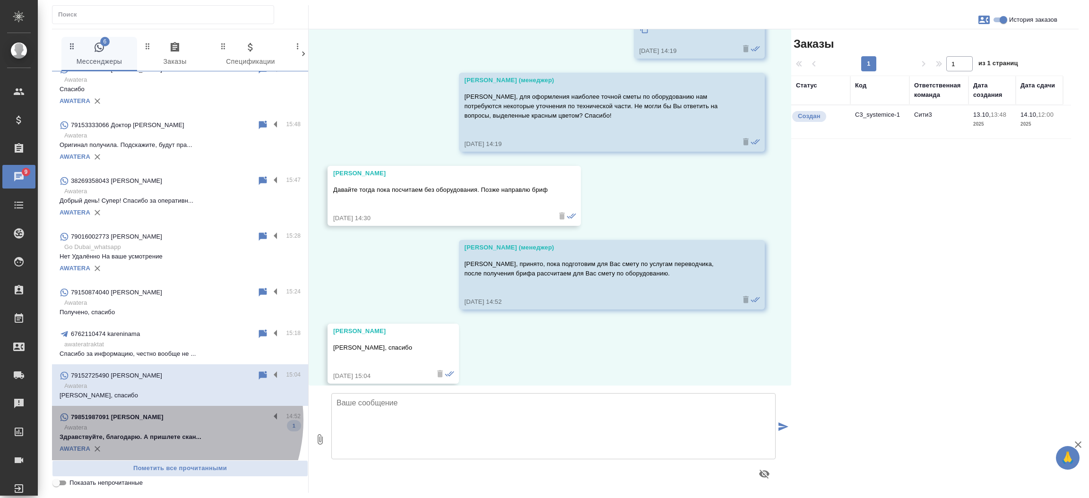
scroll to position [976, 0]
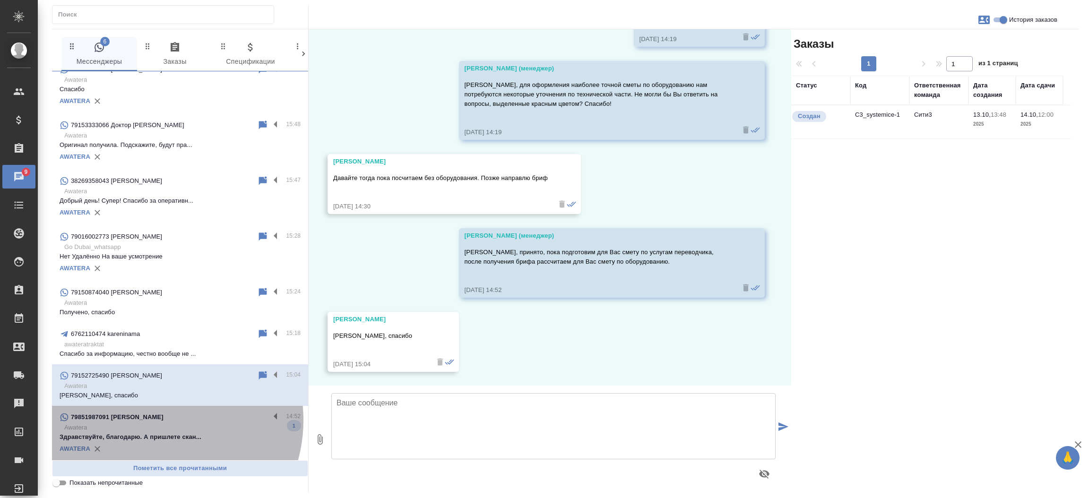
click at [151, 420] on div "79851987091 [PERSON_NAME]" at bounding box center [165, 417] width 210 height 11
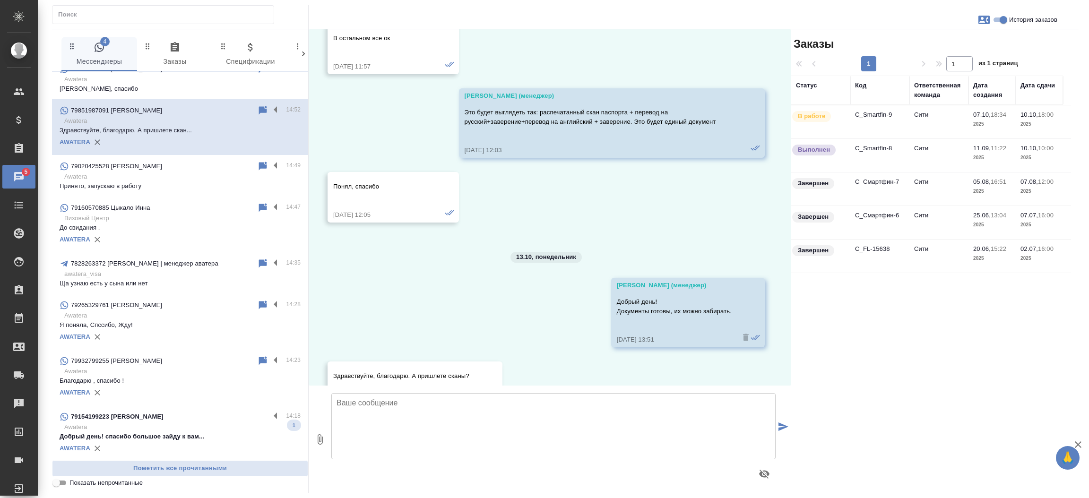
scroll to position [957, 0]
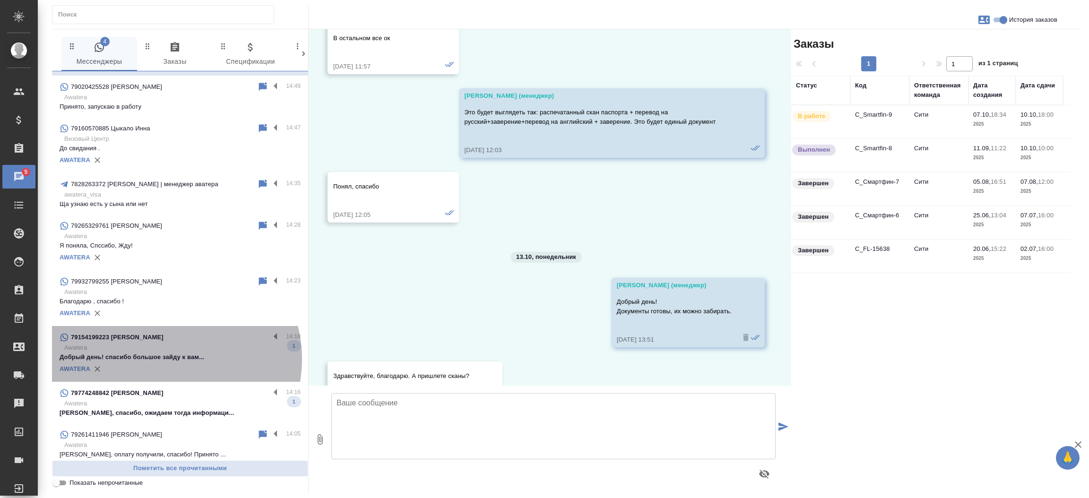
click at [169, 359] on p "Добрый день! спасибо большое зайду к вам..." at bounding box center [180, 357] width 241 height 9
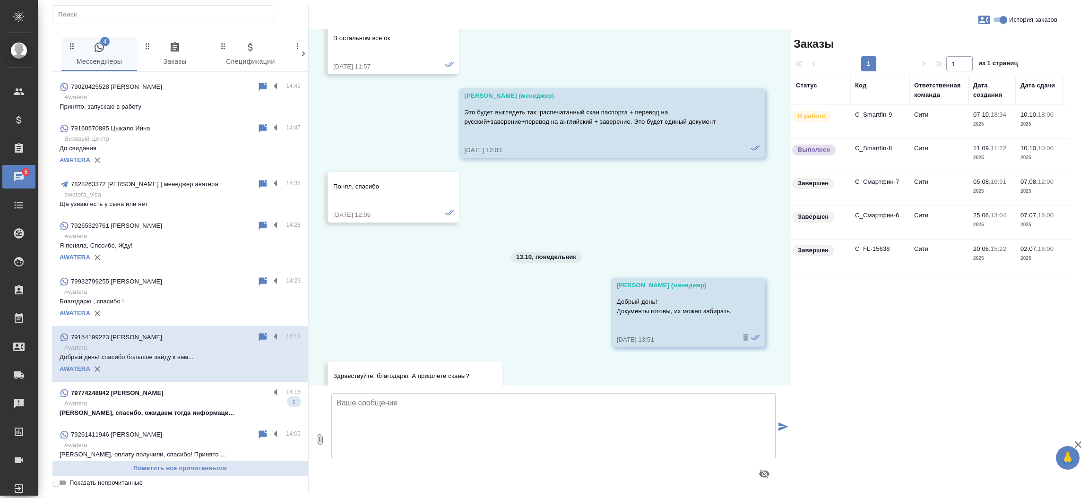
scroll to position [1124, 0]
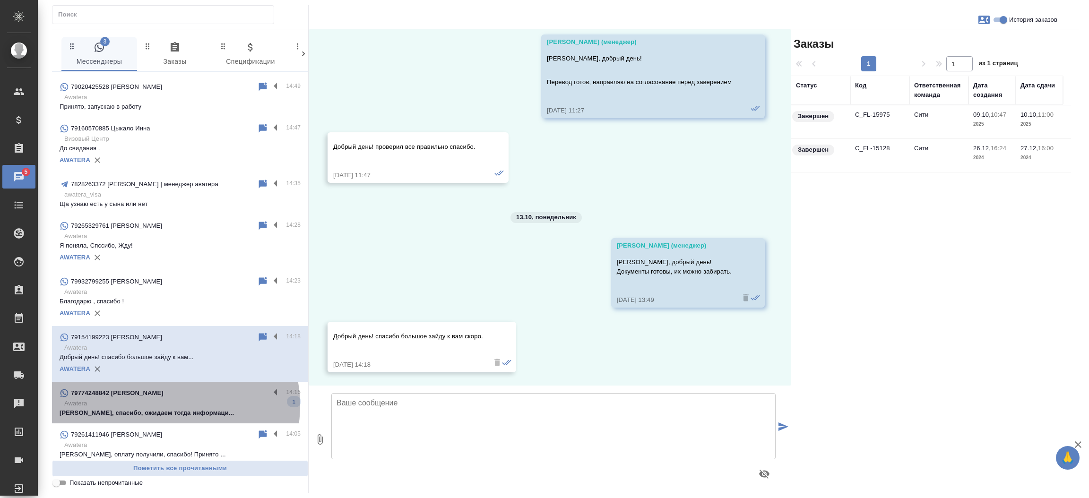
click at [166, 405] on p "Awatera" at bounding box center [182, 403] width 236 height 9
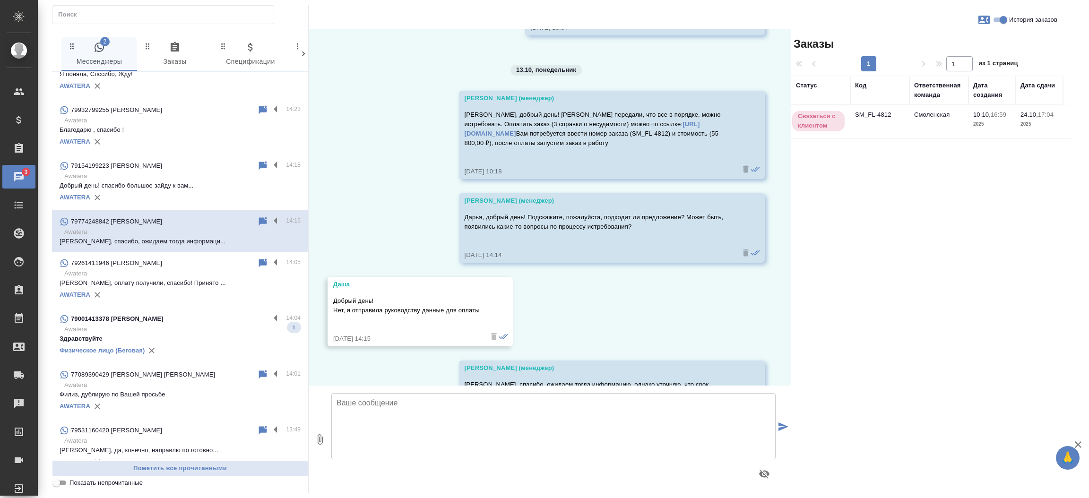
scroll to position [1144, 0]
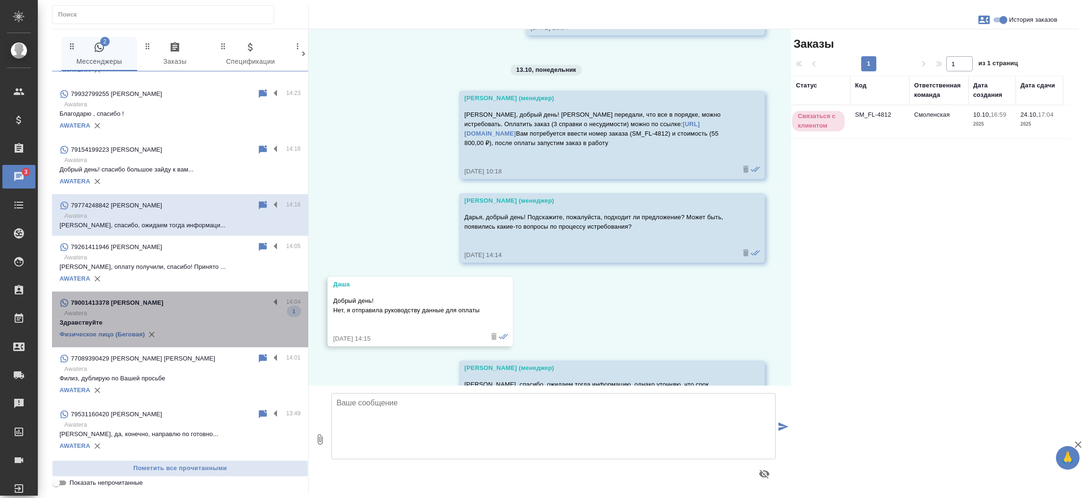
click at [204, 299] on div "79001413378 [PERSON_NAME]" at bounding box center [165, 302] width 210 height 11
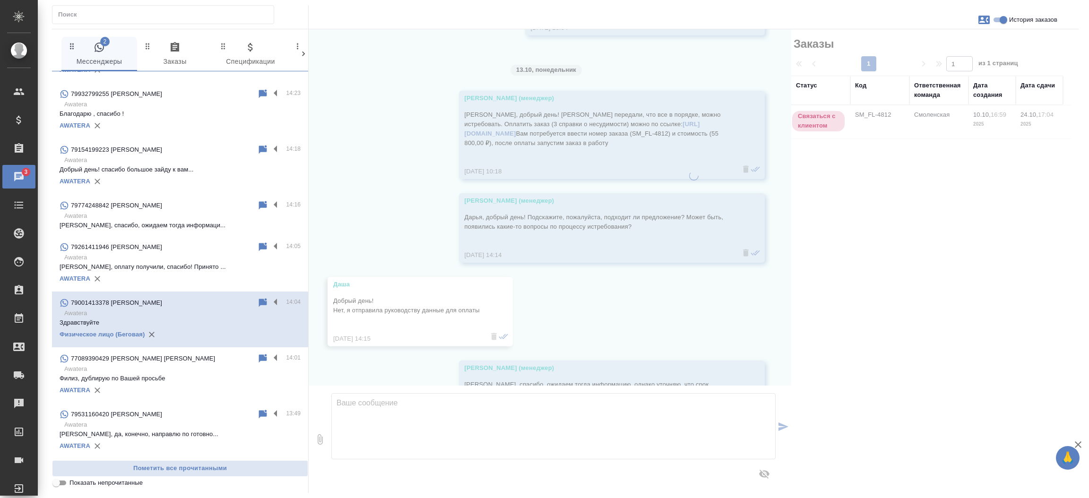
click at [204, 299] on div "79001413378 [PERSON_NAME]" at bounding box center [159, 302] width 198 height 11
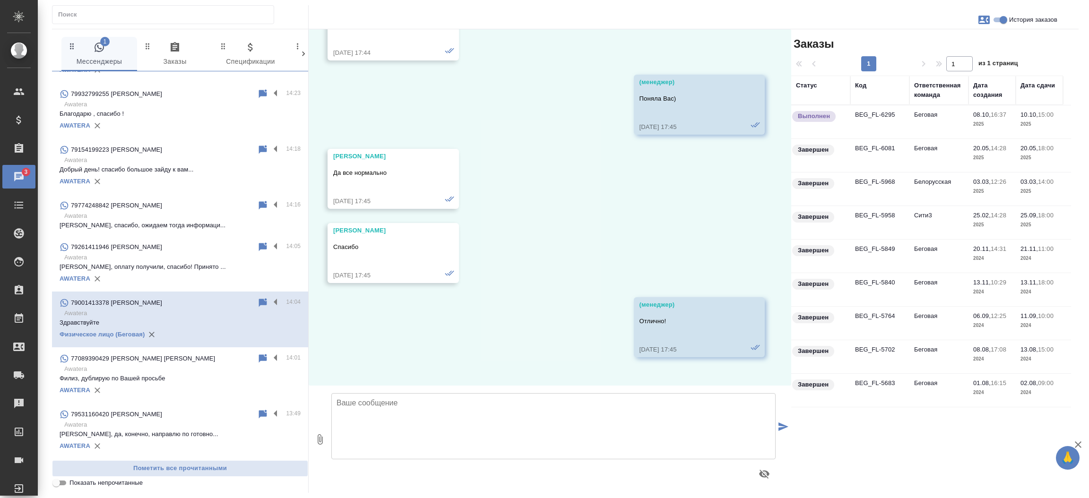
scroll to position [56660, 0]
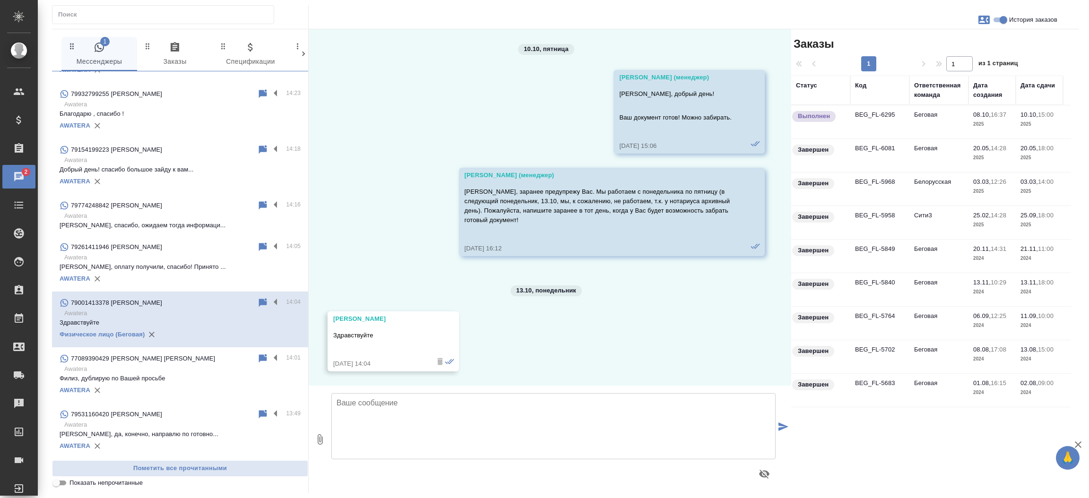
click at [61, 481] on input "Показать непрочитанные" at bounding box center [56, 483] width 34 height 11
checkbox input "true"
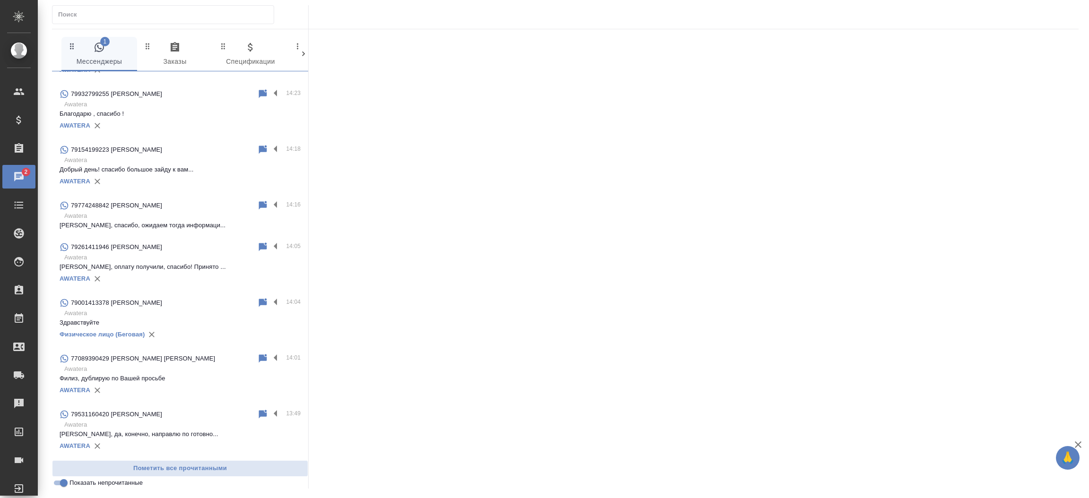
scroll to position [0, 0]
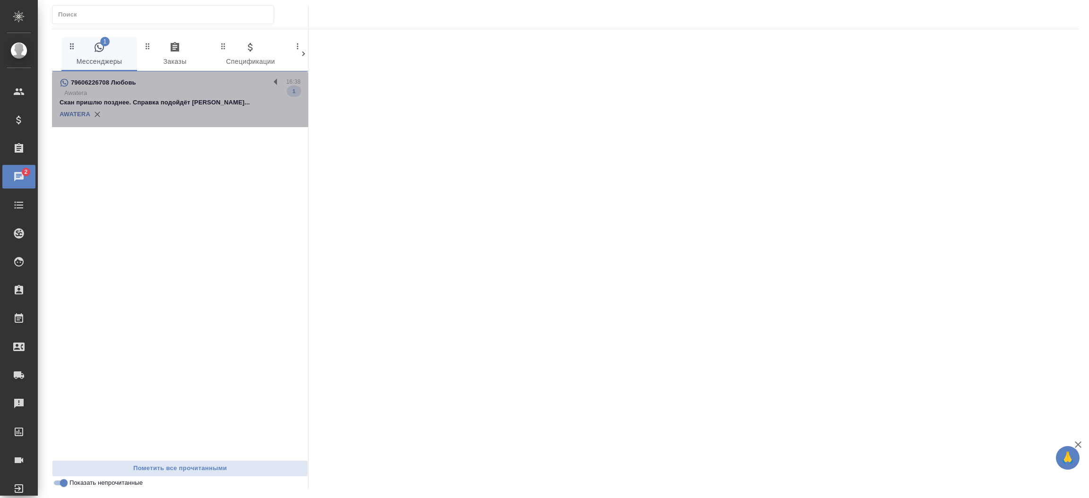
click at [136, 106] on p "Скан пришлю позднее. Справка подойдёт П..." at bounding box center [180, 102] width 241 height 9
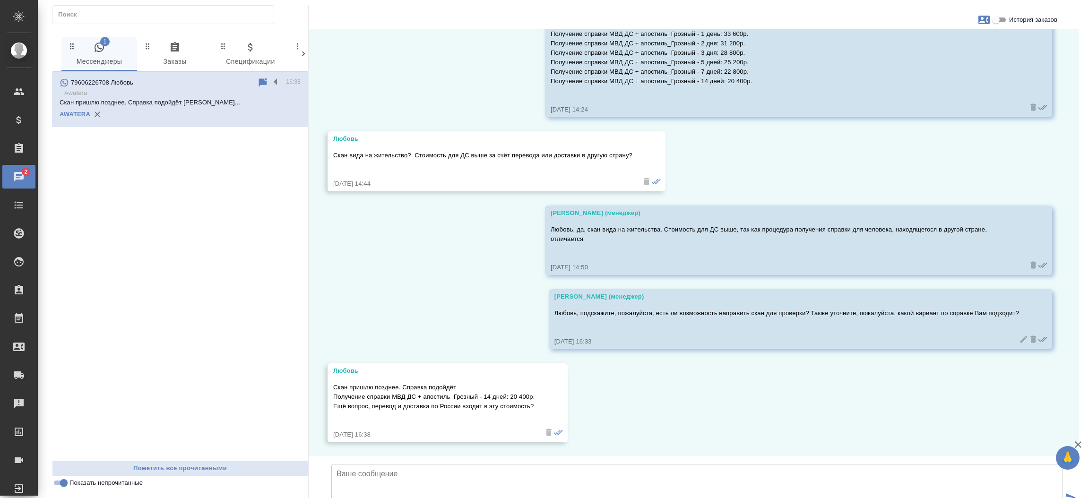
scroll to position [589, 0]
click at [994, 18] on input "История заказов" at bounding box center [996, 19] width 34 height 11
checkbox input "true"
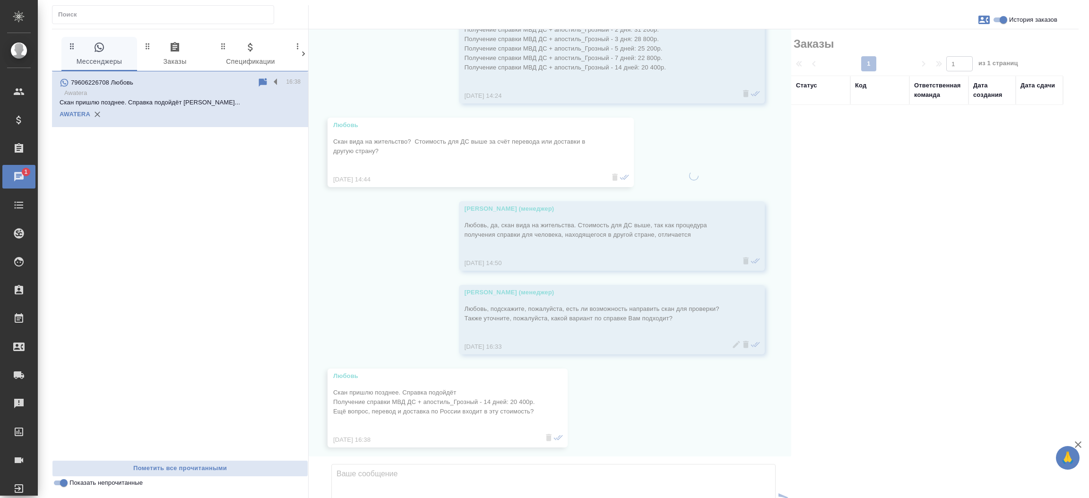
scroll to position [655, 0]
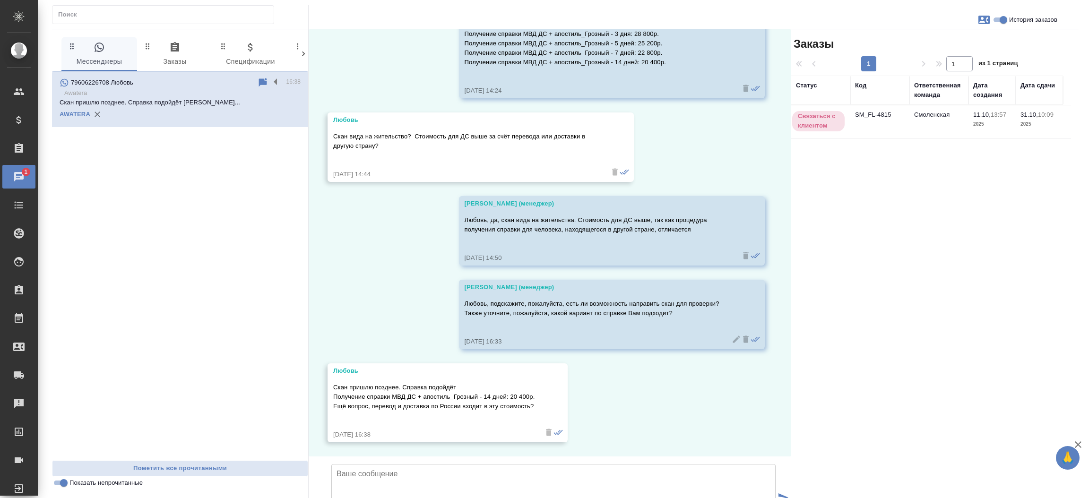
click at [880, 117] on td "SM_FL-4815" at bounding box center [880, 121] width 59 height 33
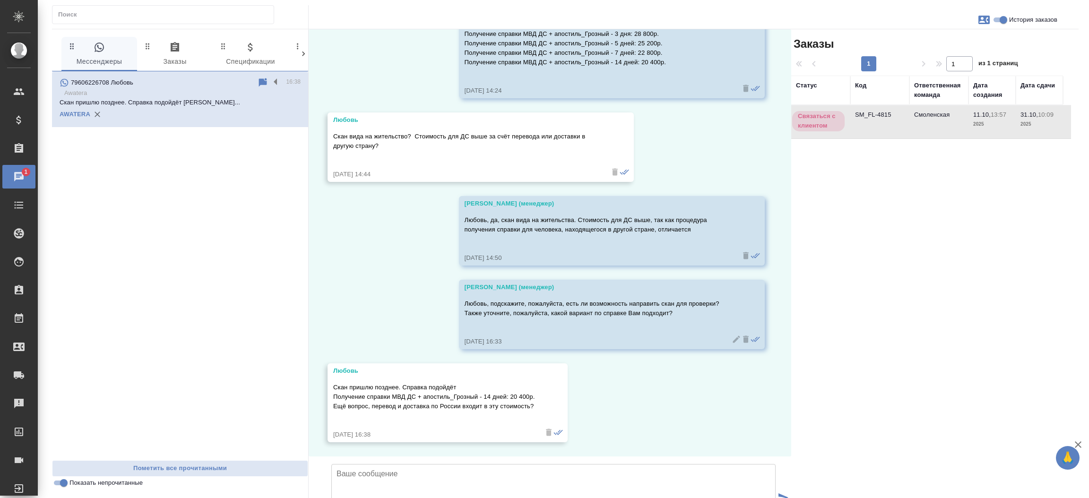
click at [880, 117] on td "SM_FL-4815" at bounding box center [880, 121] width 59 height 33
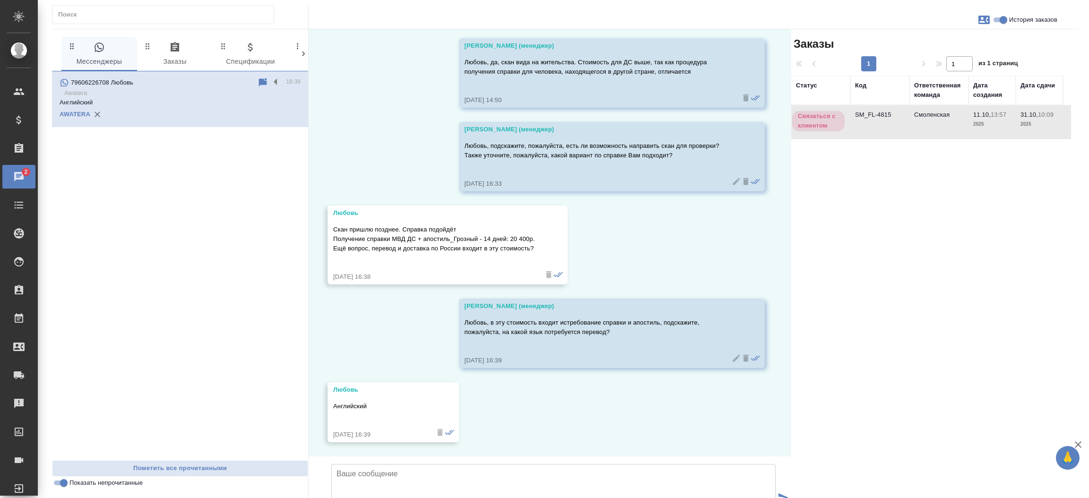
scroll to position [822, 0]
click at [152, 473] on span "Пометить все прочитанными" at bounding box center [180, 468] width 246 height 11
click at [60, 485] on input "Показать непрочитанные" at bounding box center [64, 483] width 34 height 11
checkbox input "false"
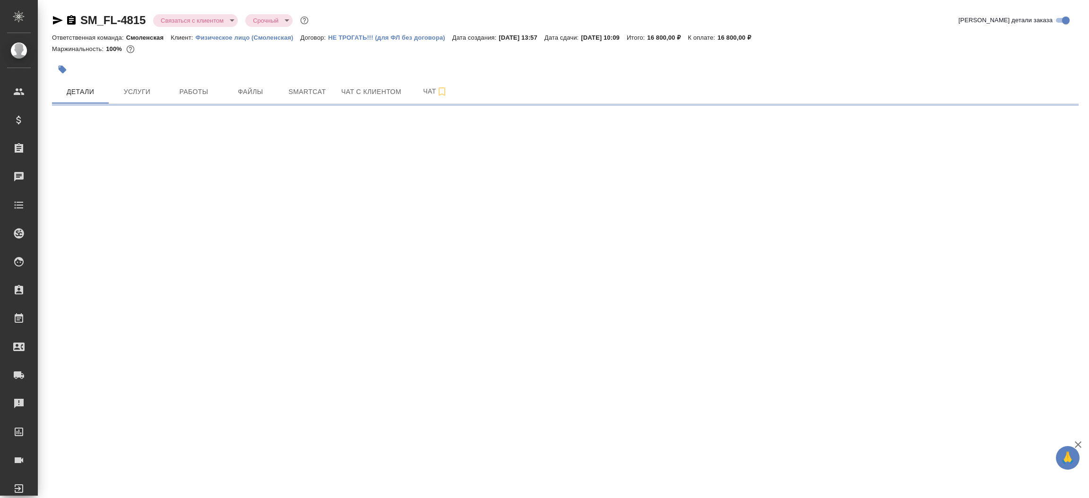
click at [63, 20] on div at bounding box center [64, 20] width 25 height 11
select select "RU"
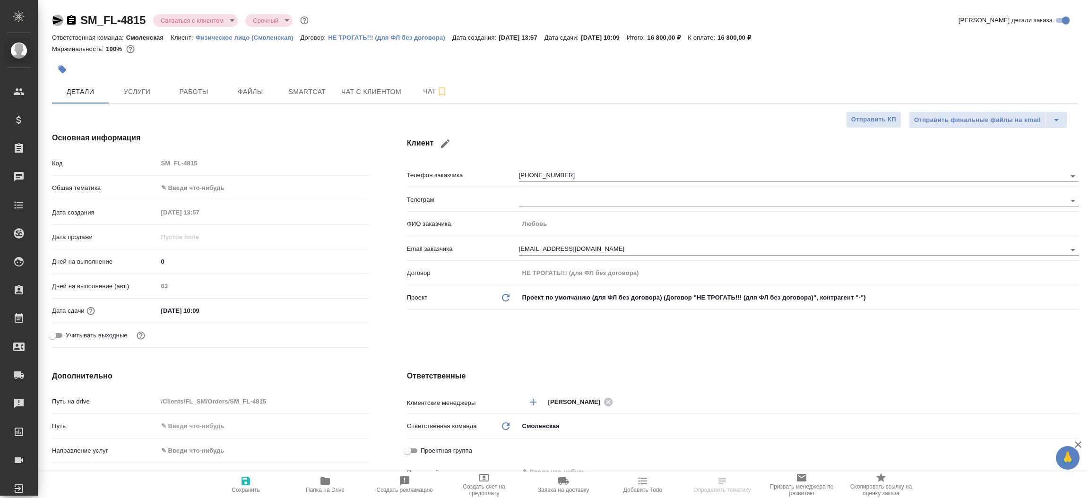
click at [52, 20] on icon "button" at bounding box center [57, 20] width 11 height 11
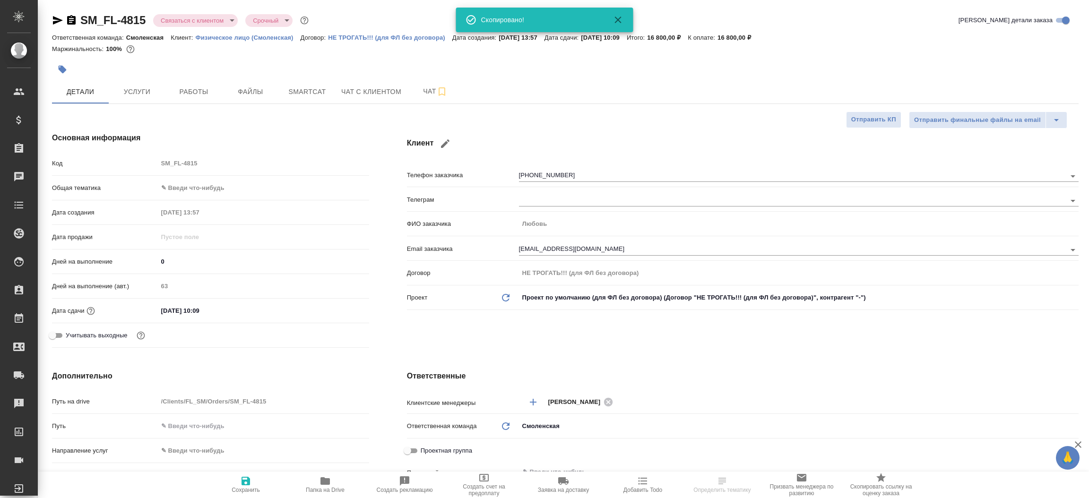
type textarea "x"
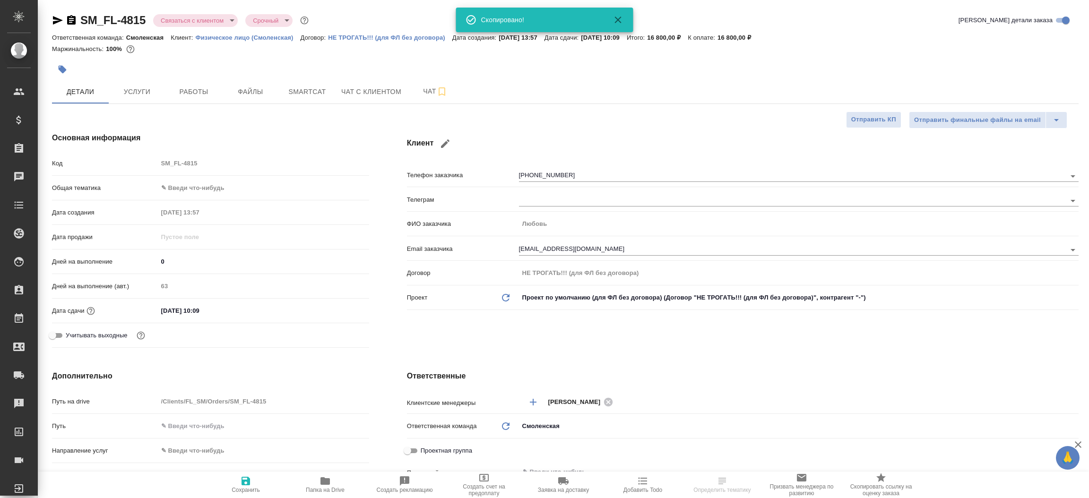
type textarea "x"
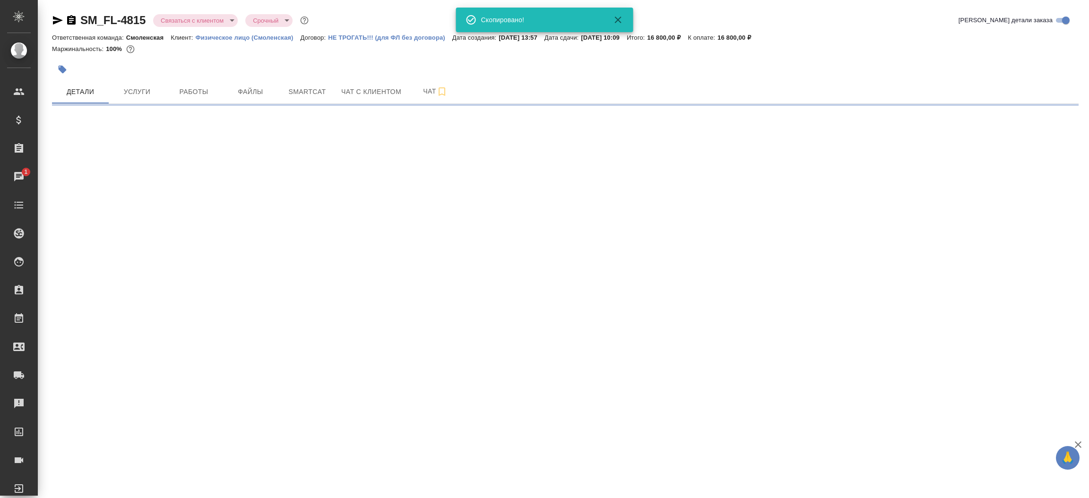
select select "RU"
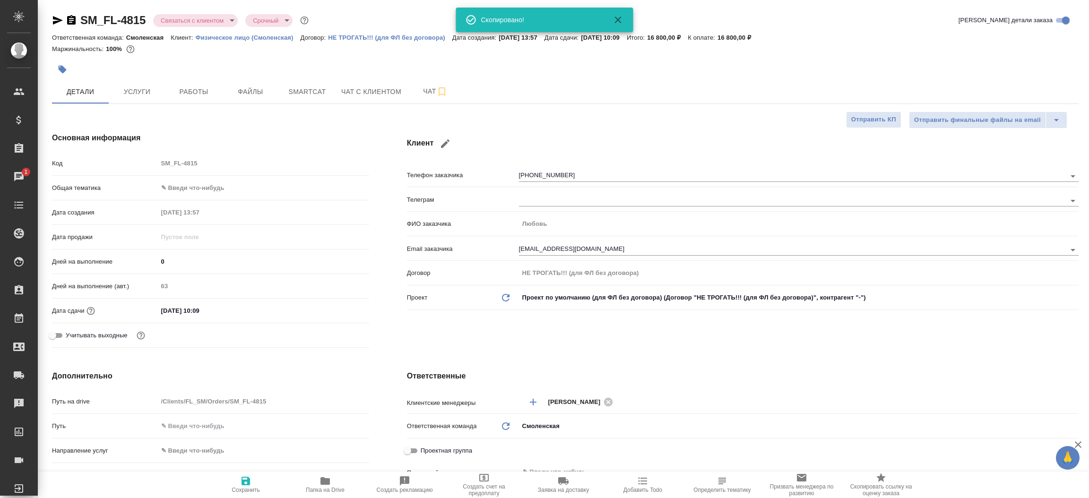
type textarea "x"
